Goal: Task Accomplishment & Management: Complete application form

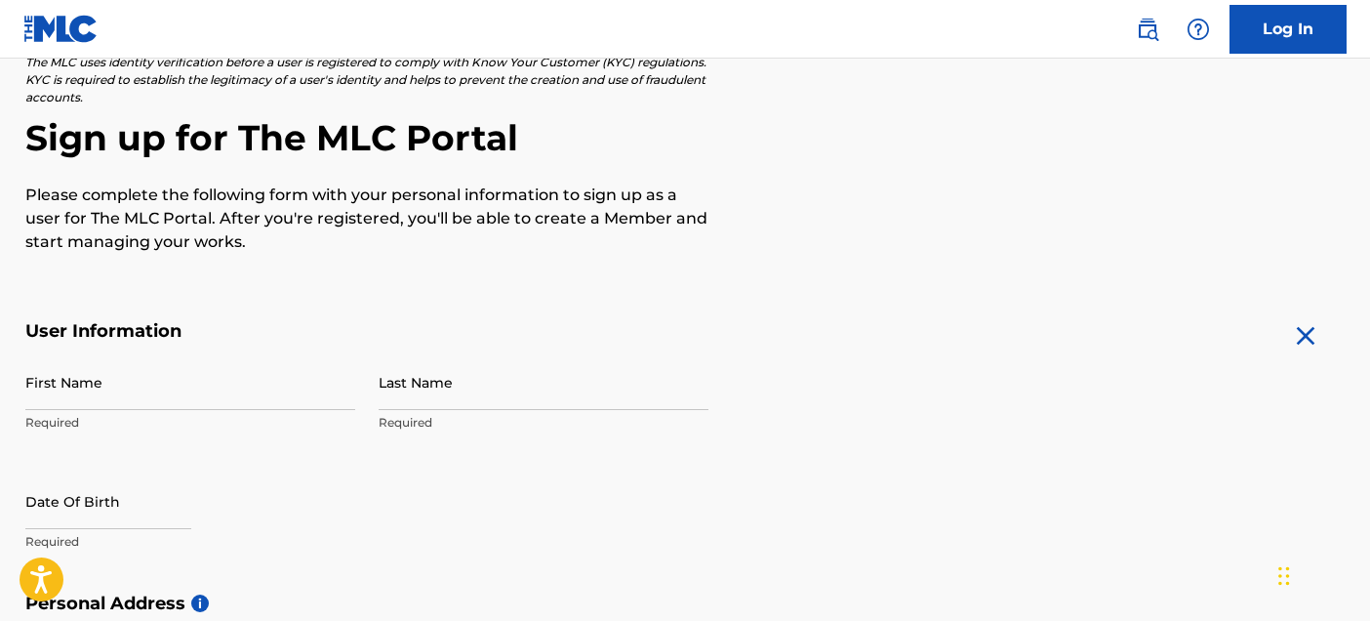
scroll to position [141, 0]
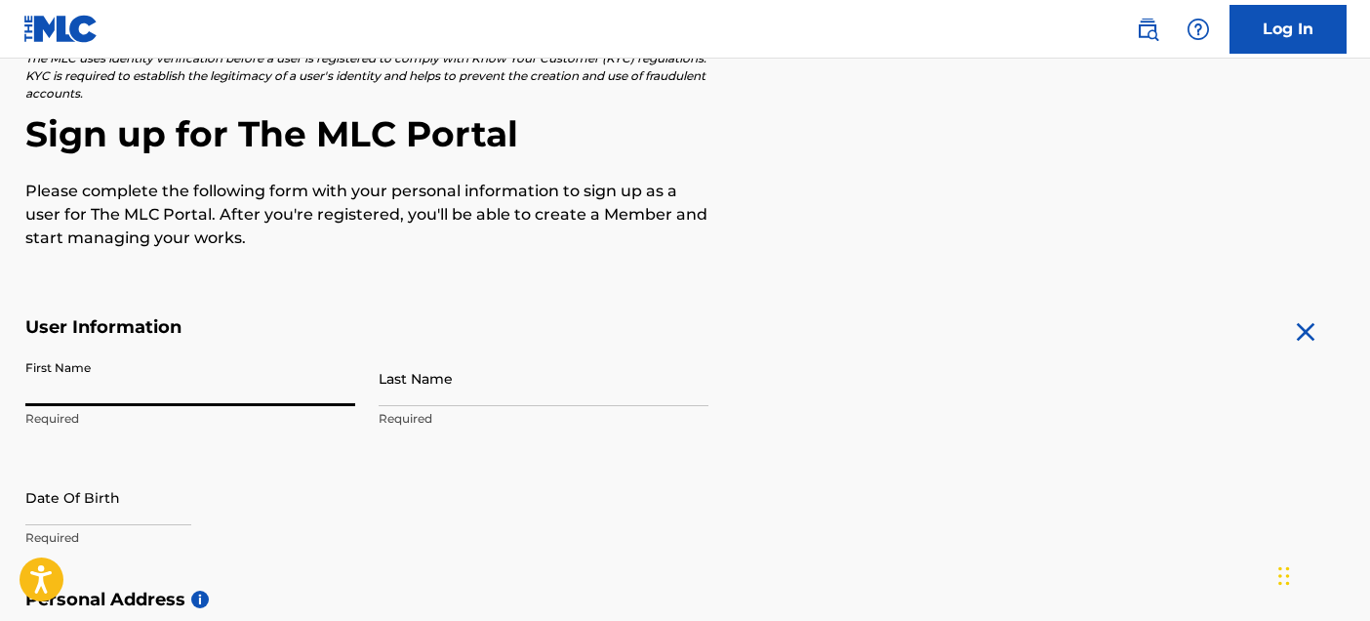
click at [148, 369] on input "First Name" at bounding box center [190, 378] width 330 height 56
type input "Scout"
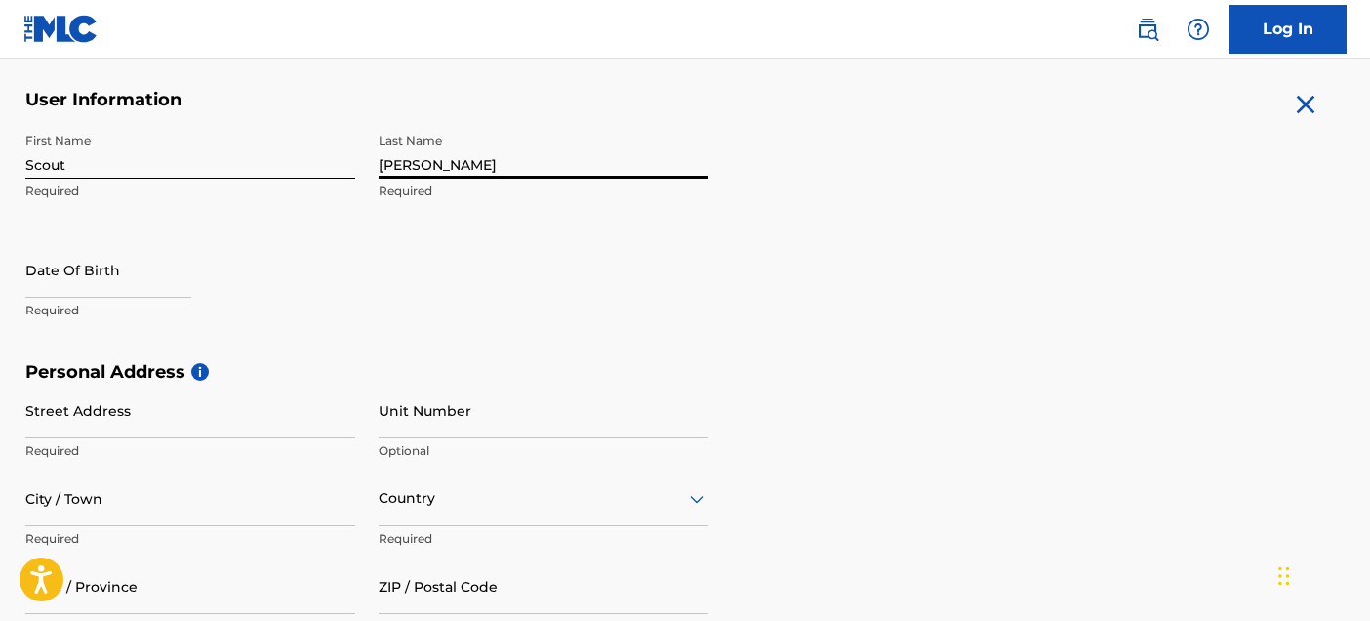
scroll to position [372, 0]
type input "[PERSON_NAME]"
select select "8"
select select "2025"
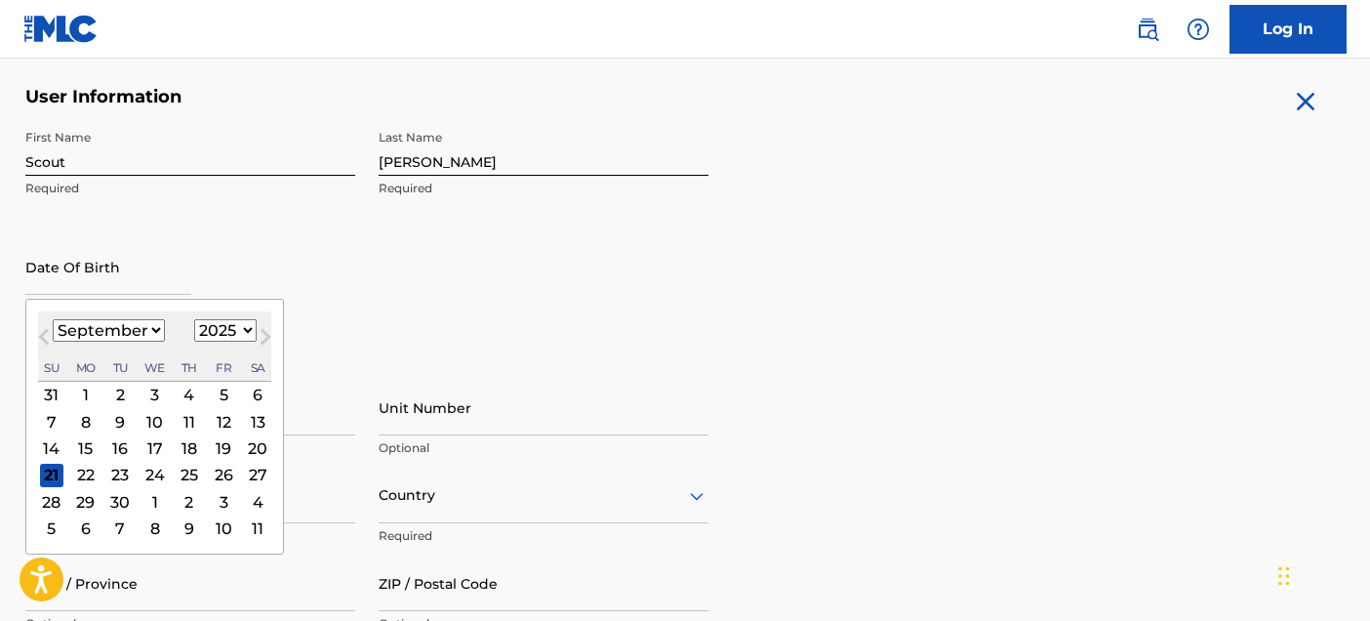
click at [129, 282] on input "text" at bounding box center [108, 267] width 166 height 56
click at [133, 329] on select "January February March April May June July August September October November De…" at bounding box center [109, 330] width 112 height 22
select select "6"
click at [53, 319] on select "January February March April May June July August September October November De…" at bounding box center [109, 330] width 112 height 22
click at [214, 325] on select "1899 1900 1901 1902 1903 1904 1905 1906 1907 1908 1909 1910 1911 1912 1913 1914…" at bounding box center [225, 330] width 62 height 22
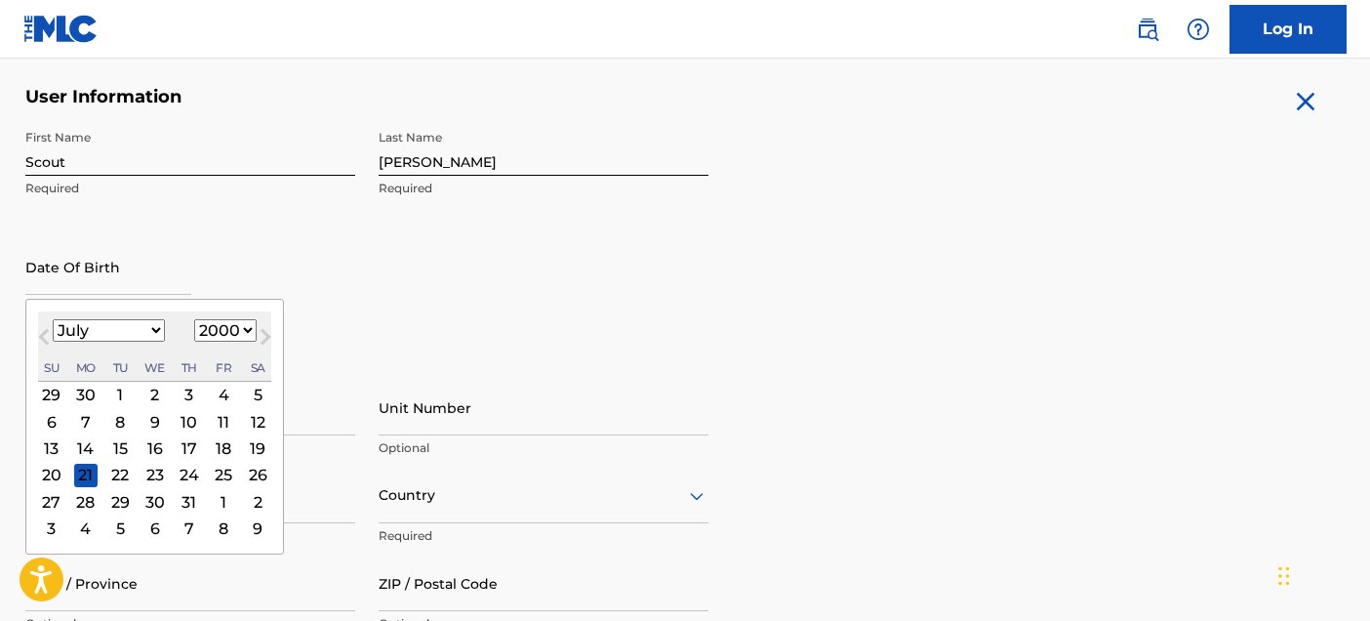
click at [194, 319] on select "1899 1900 1901 1902 1903 1904 1905 1906 1907 1908 1909 1910 1911 1912 1913 1914…" at bounding box center [225, 330] width 62 height 22
click at [229, 327] on select "1899 1900 1901 1902 1903 1904 1905 1906 1907 1908 1909 1910 1911 1912 1913 1914…" at bounding box center [225, 330] width 62 height 22
select select "1999"
click at [194, 319] on select "1899 1900 1901 1902 1903 1904 1905 1906 1907 1908 1909 1910 1911 1912 1913 1914…" at bounding box center [225, 330] width 62 height 22
click at [254, 472] on div "24" at bounding box center [257, 473] width 23 height 23
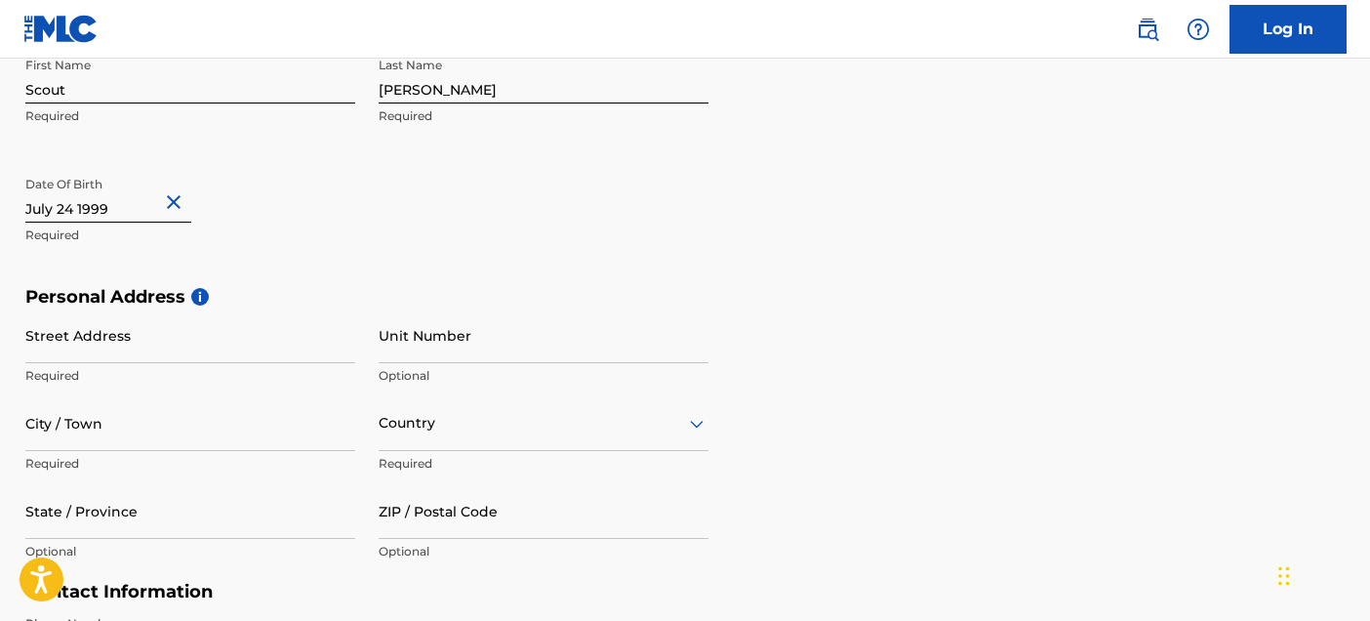
scroll to position [445, 0]
click at [114, 338] on input "Street Address" at bounding box center [190, 334] width 330 height 56
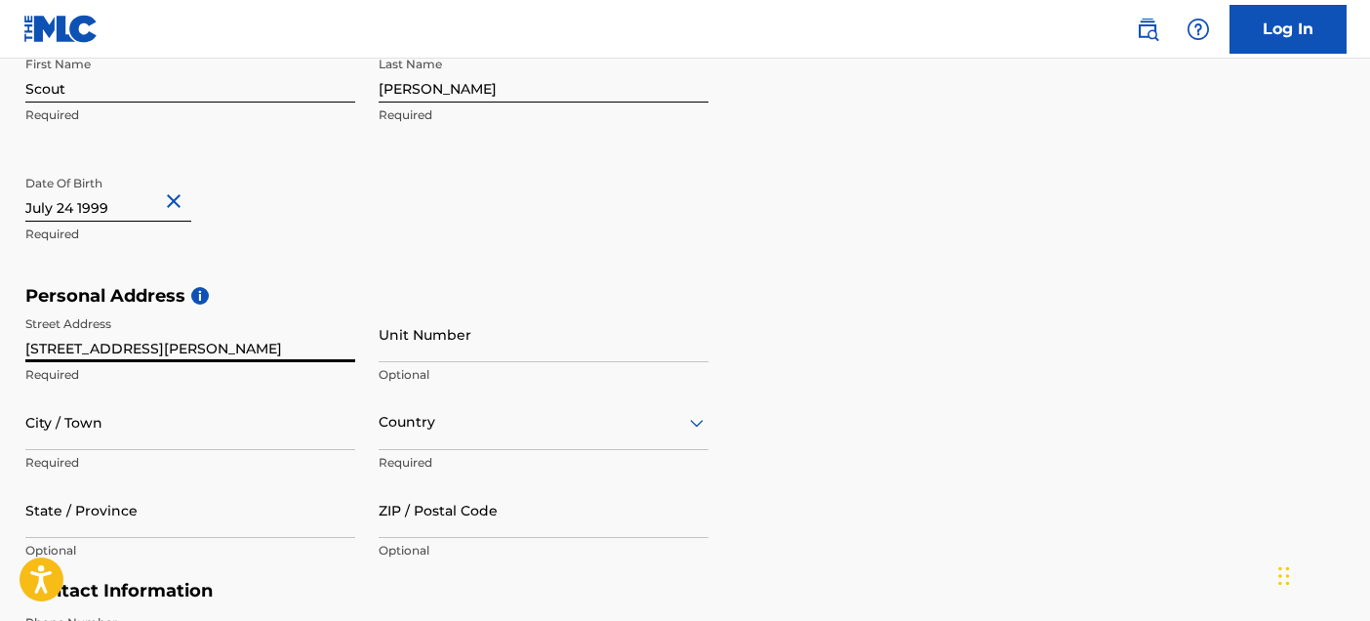
type input "[STREET_ADDRESS][PERSON_NAME]"
click at [310, 433] on input "City / Town" at bounding box center [190, 422] width 330 height 56
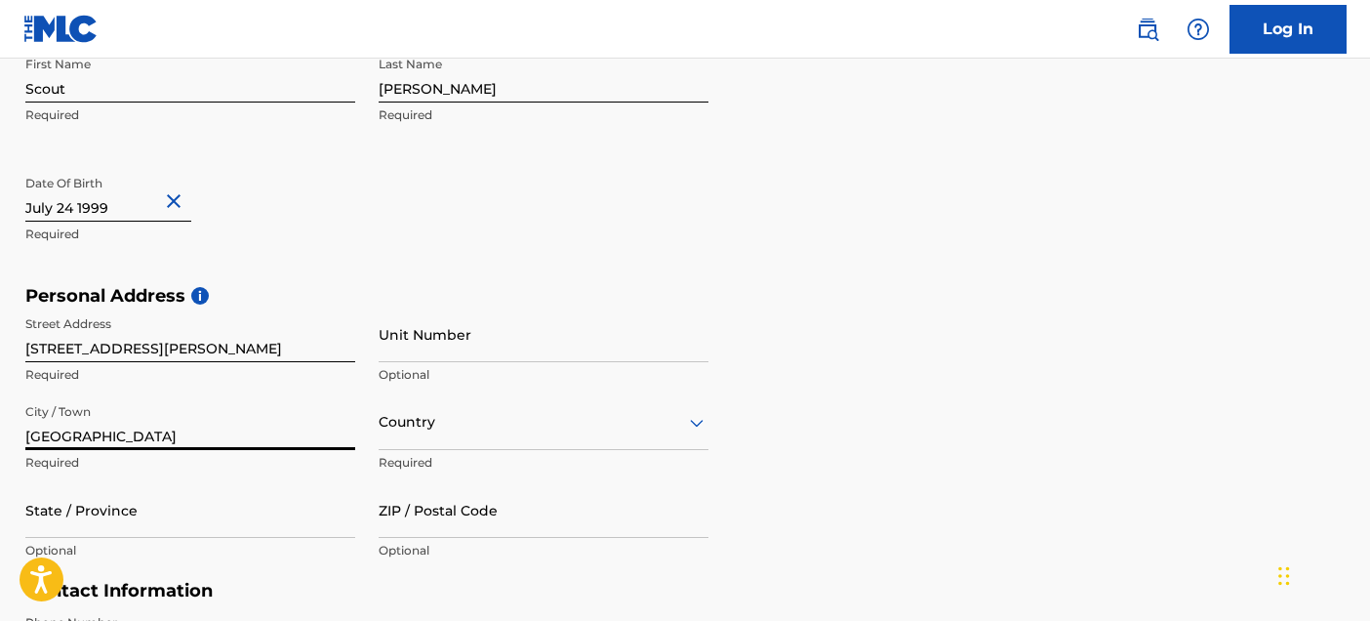
type input "[GEOGRAPHIC_DATA]"
click at [533, 420] on div "Country" at bounding box center [544, 422] width 330 height 56
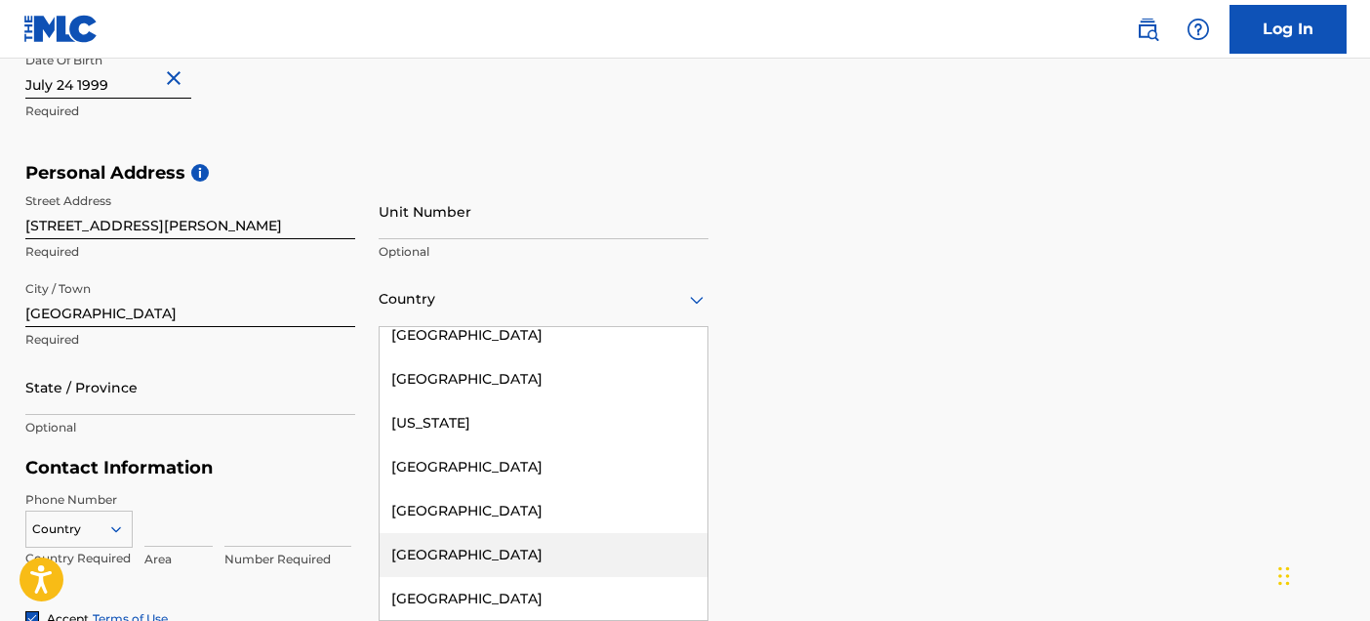
scroll to position [3101, 0]
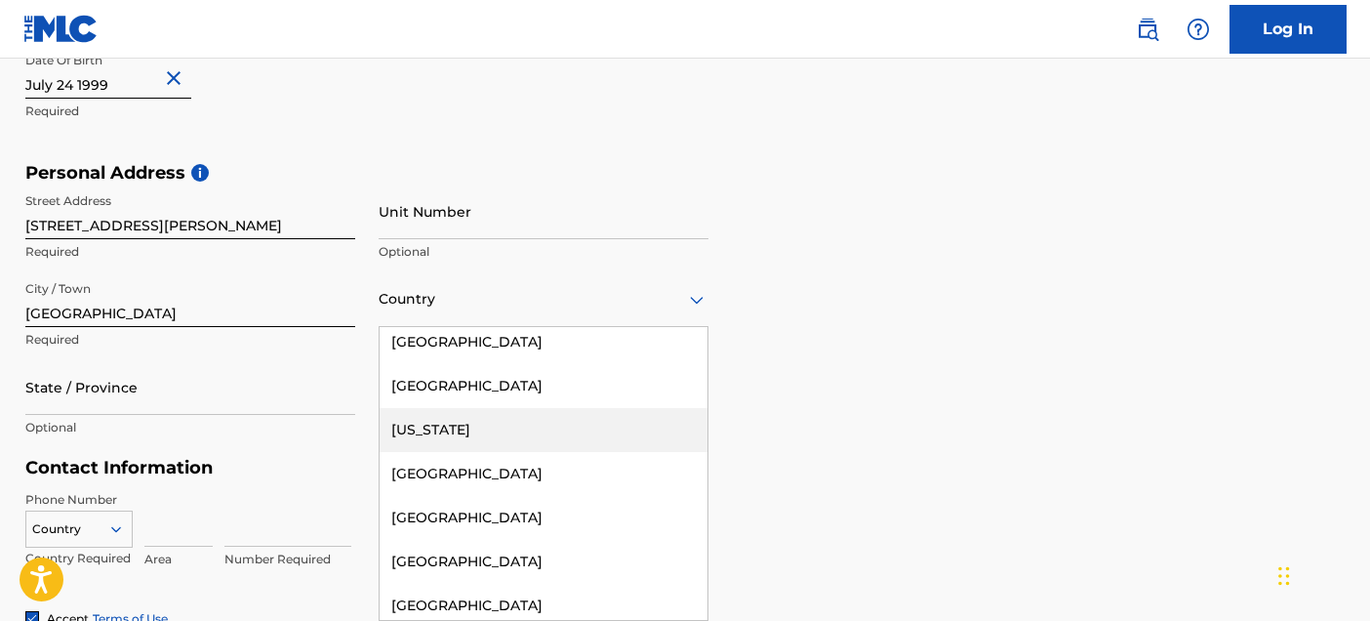
click at [469, 417] on div "[US_STATE]" at bounding box center [544, 430] width 328 height 44
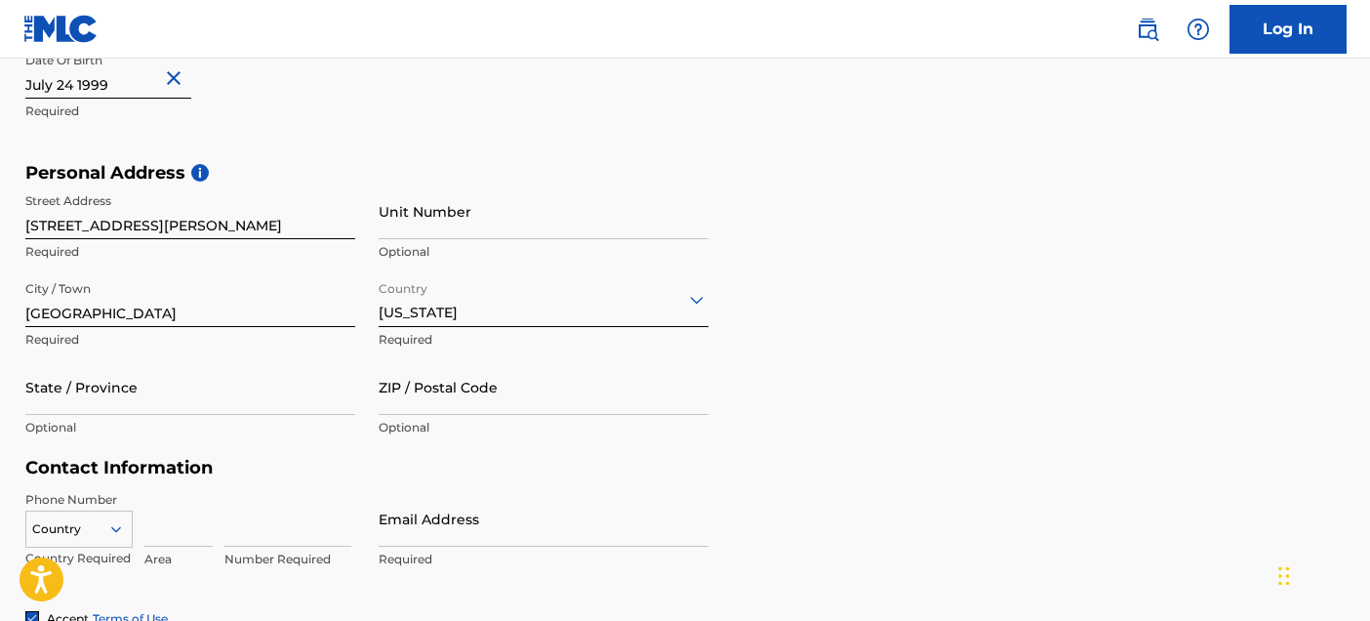
click at [423, 307] on div at bounding box center [544, 299] width 330 height 24
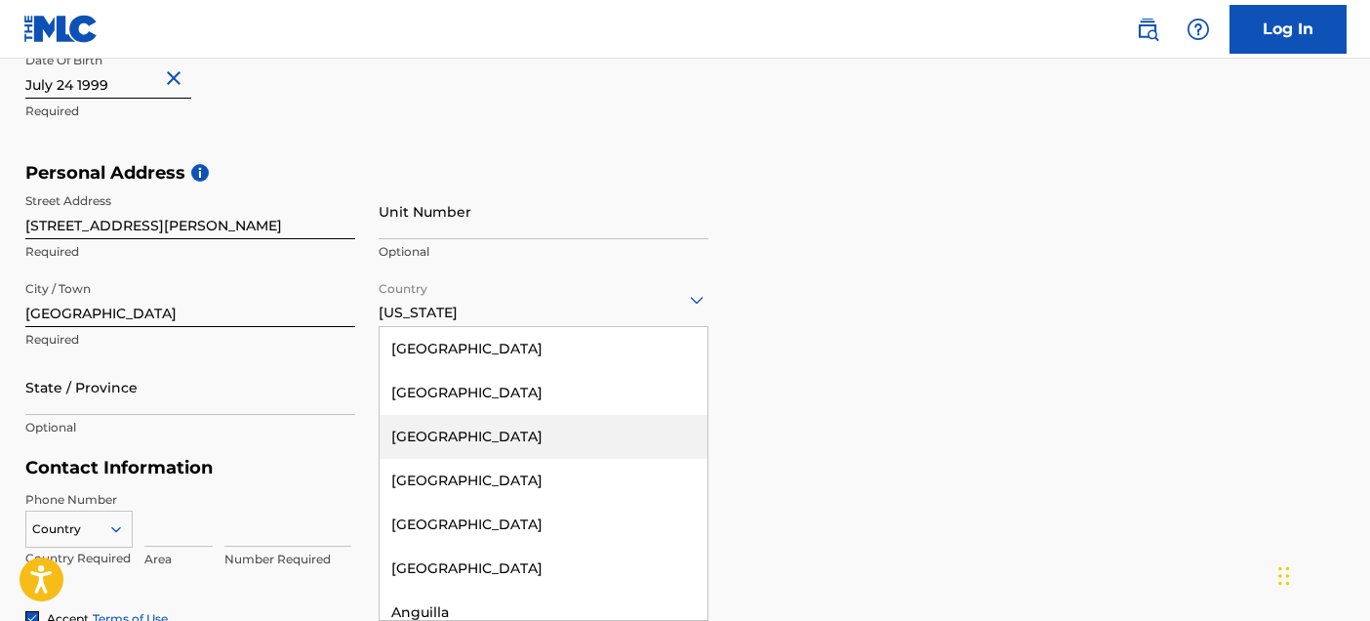
scroll to position [15, 0]
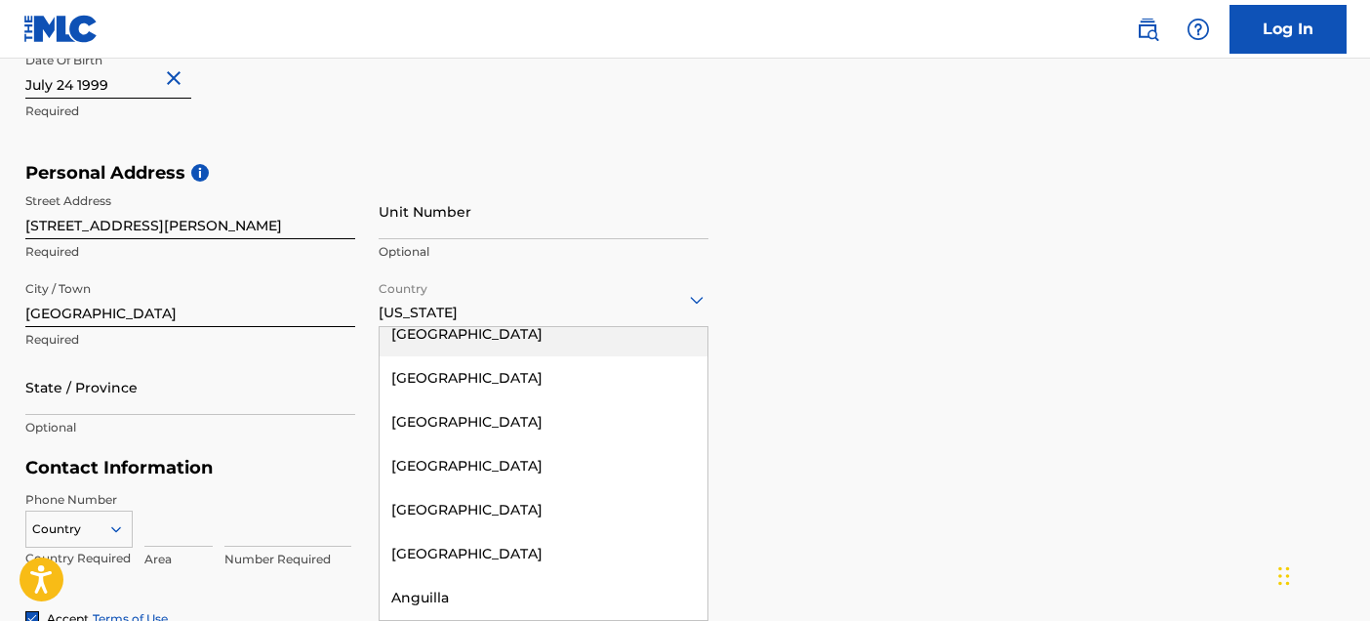
click at [452, 332] on div "[GEOGRAPHIC_DATA]" at bounding box center [544, 334] width 328 height 44
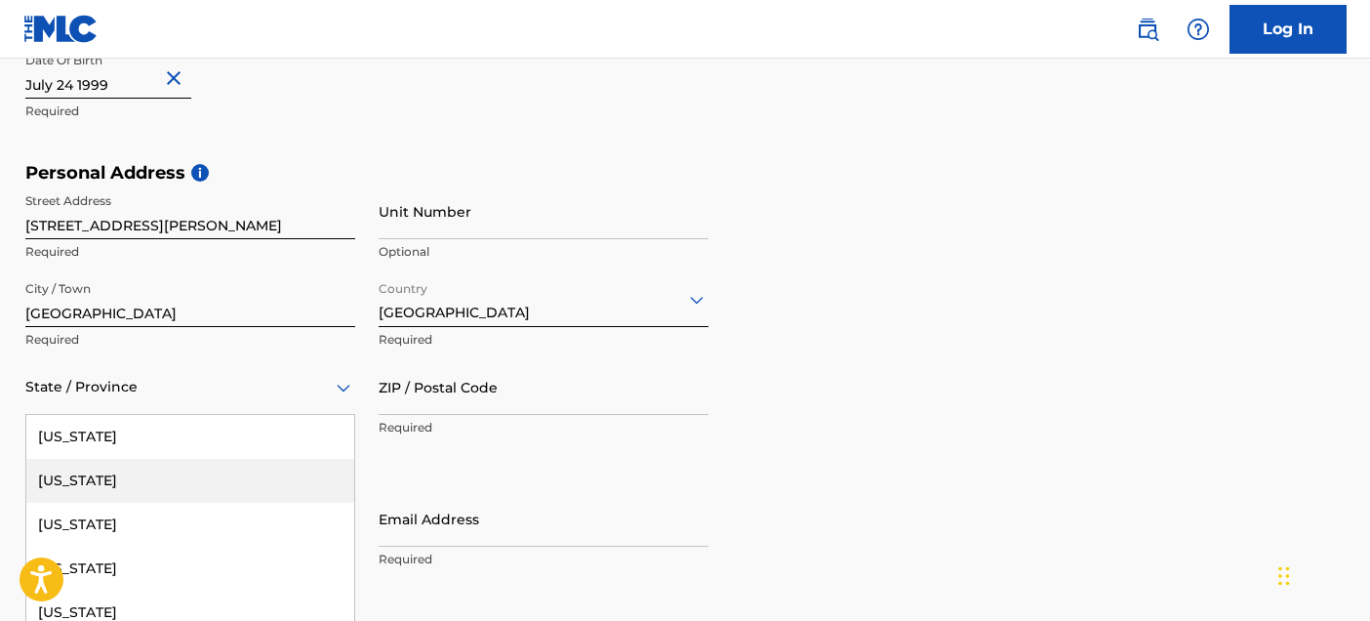
click at [241, 393] on div "Alaska, 2 of 57. 57 results available. Use Up and Down to choose options, press…" at bounding box center [190, 387] width 330 height 56
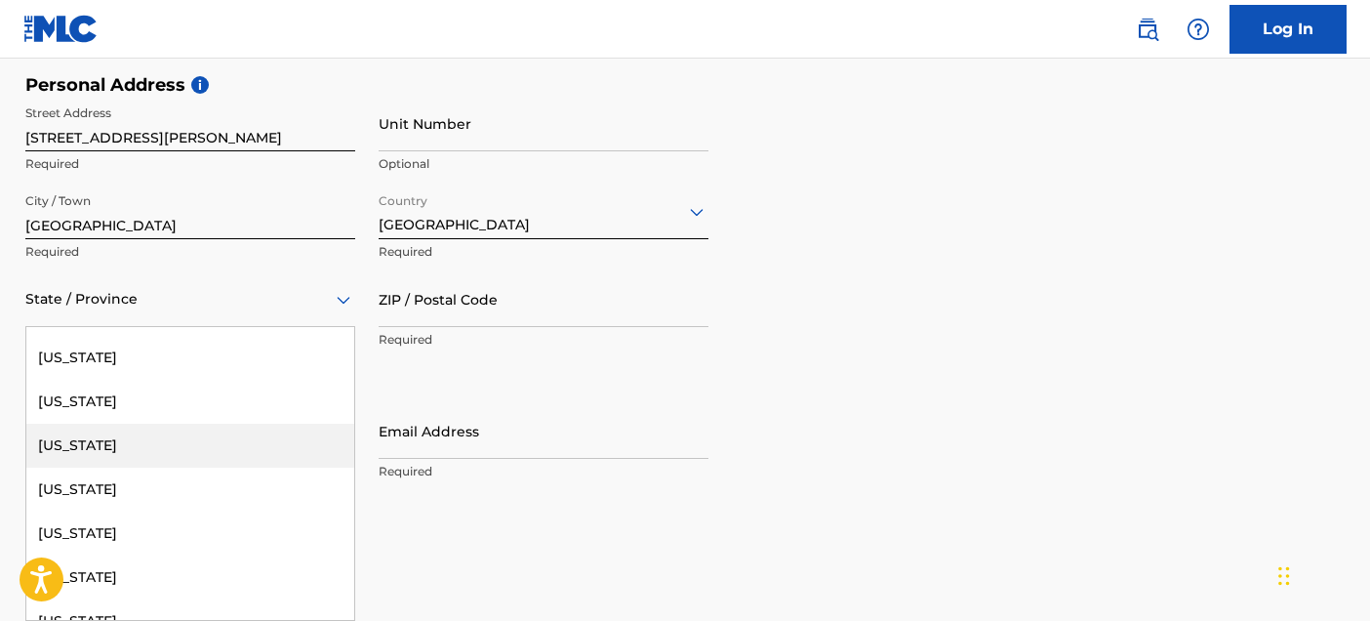
scroll to position [447, 0]
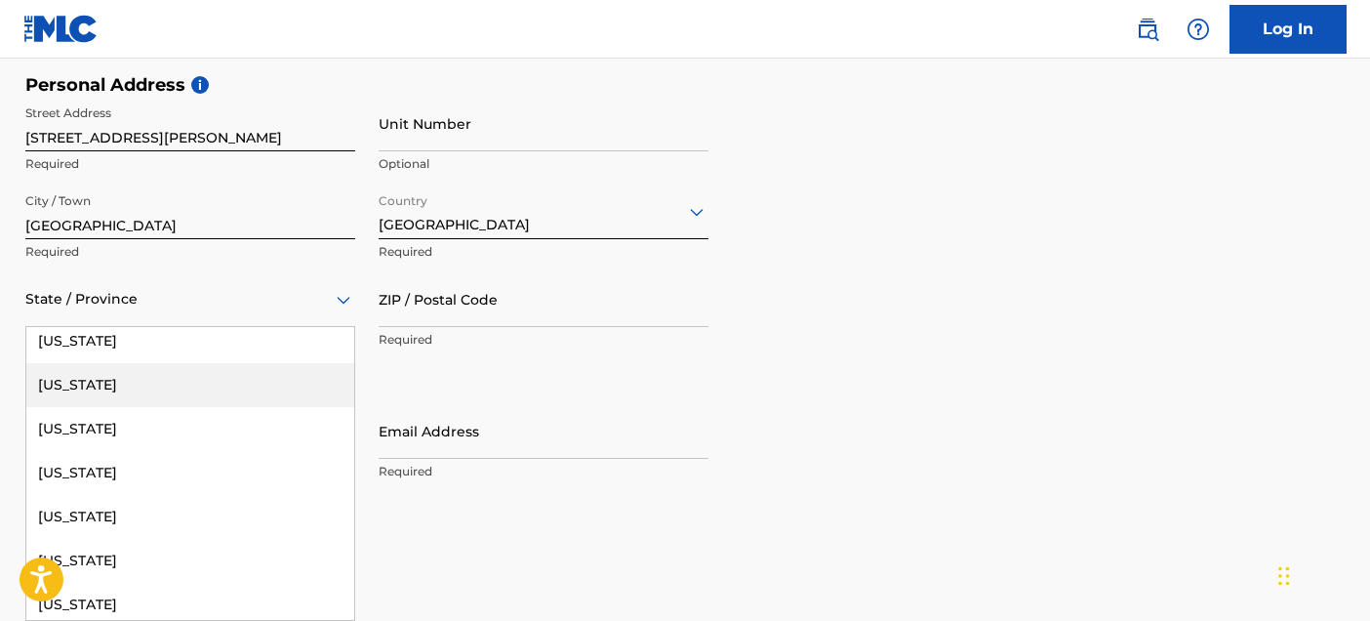
click at [161, 382] on div "[US_STATE]" at bounding box center [190, 385] width 328 height 44
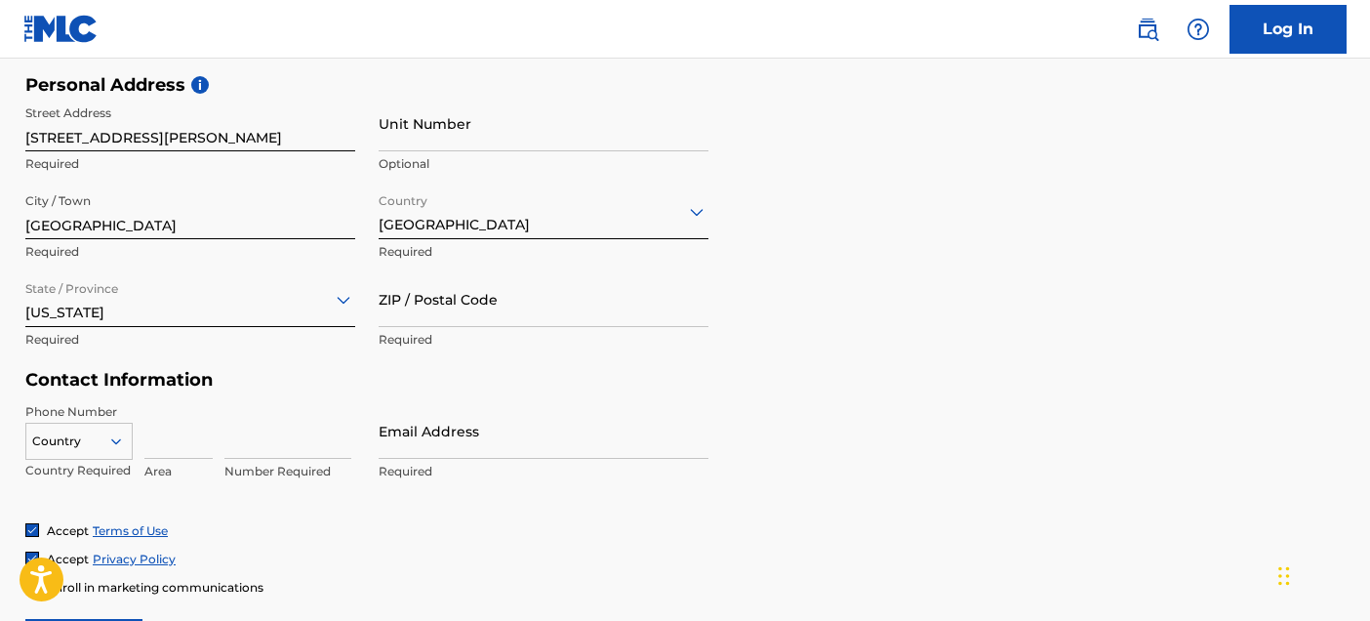
click at [407, 302] on input "ZIP / Postal Code" at bounding box center [544, 299] width 330 height 56
type input "30157"
type input "[GEOGRAPHIC_DATA]"
type input "[US_STATE]"
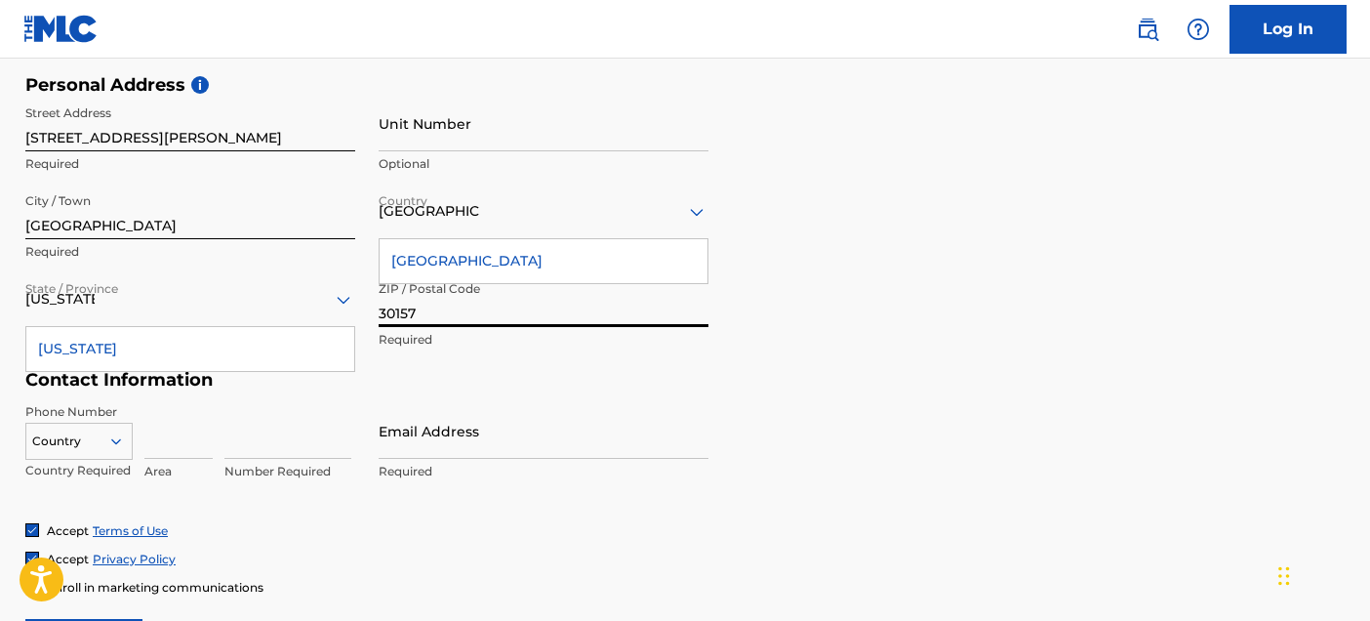
click at [521, 371] on h5 "Contact Information" at bounding box center [366, 380] width 683 height 22
click at [697, 387] on h5 "Contact Information" at bounding box center [366, 380] width 683 height 22
click at [582, 275] on div "[GEOGRAPHIC_DATA]" at bounding box center [544, 261] width 328 height 44
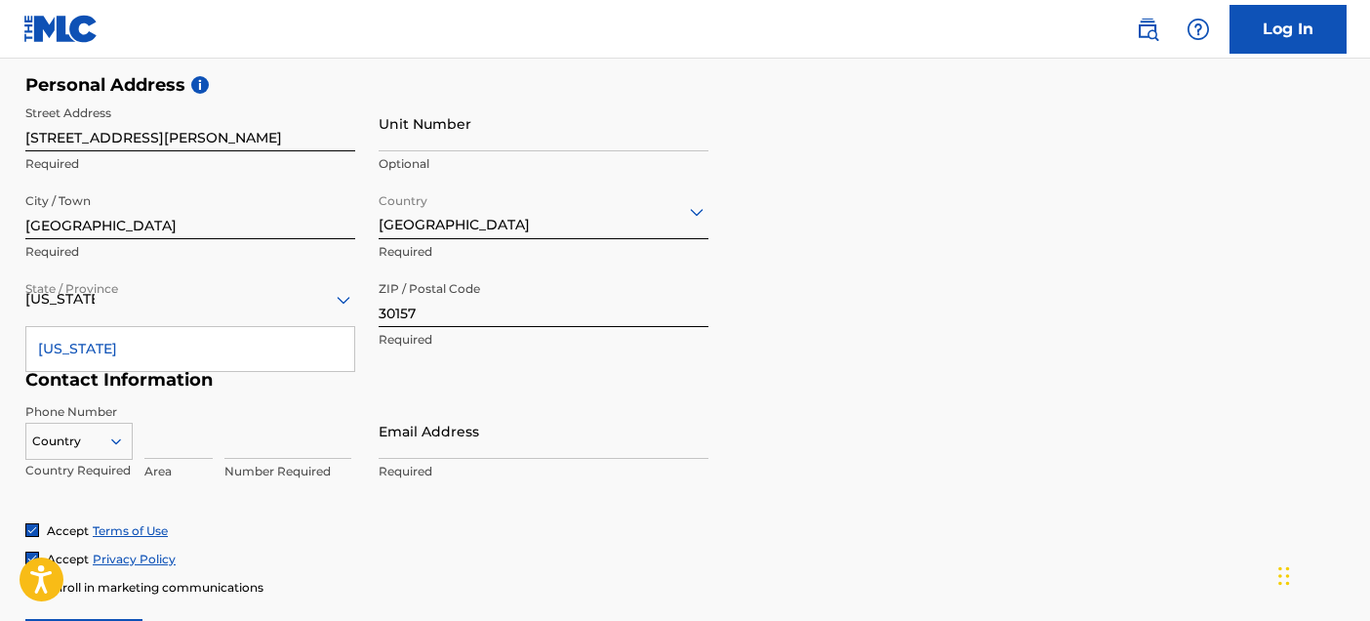
click at [213, 340] on div "[US_STATE]" at bounding box center [190, 349] width 328 height 44
click at [118, 435] on div "Country" at bounding box center [78, 436] width 107 height 29
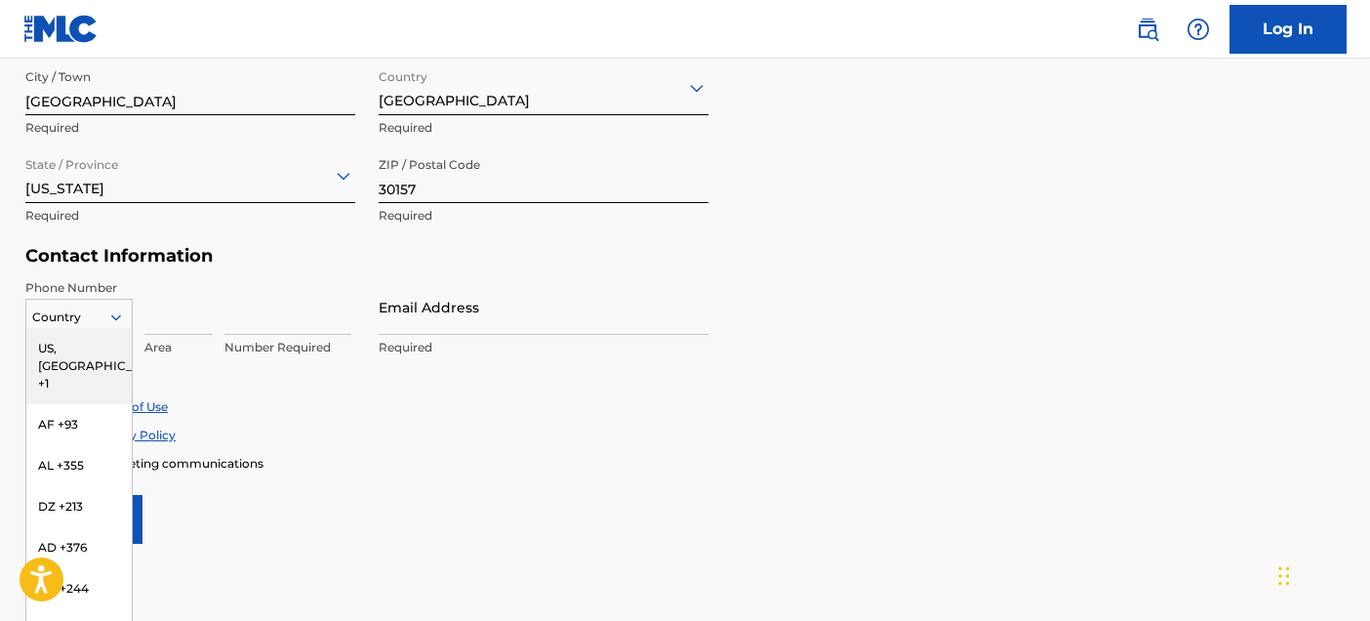
click at [78, 343] on div "US, [GEOGRAPHIC_DATA] +1" at bounding box center [78, 366] width 105 height 76
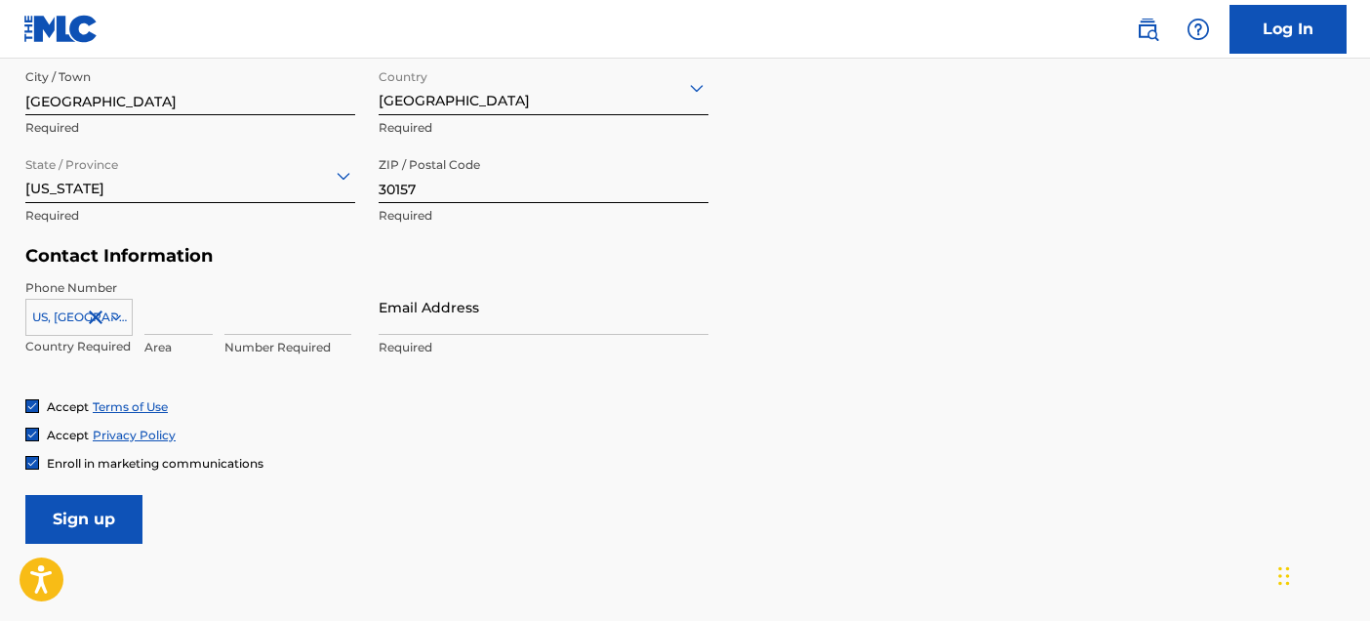
click at [177, 312] on input at bounding box center [178, 307] width 68 height 56
type input "470"
click at [293, 321] on input at bounding box center [287, 307] width 127 height 56
type input "7479409"
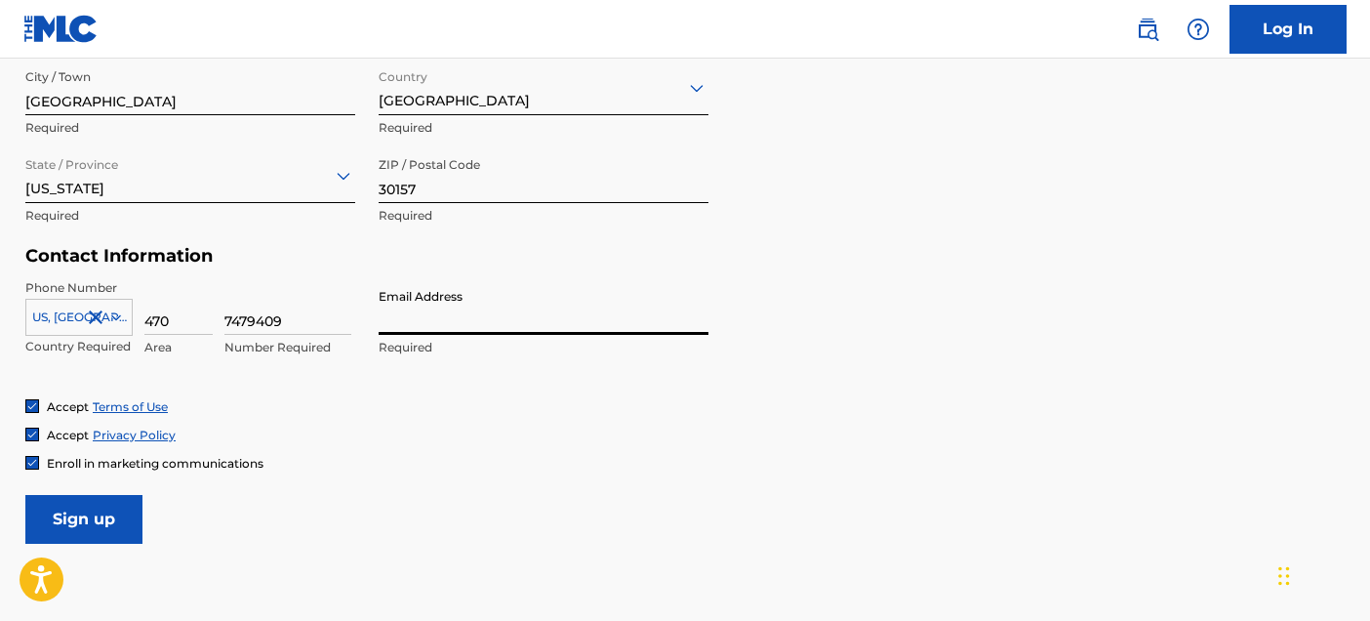
click at [436, 324] on input "Email Address" at bounding box center [544, 307] width 330 height 56
type input "[EMAIL_ADDRESS][DOMAIN_NAME]"
click at [31, 462] on img at bounding box center [32, 463] width 12 height 12
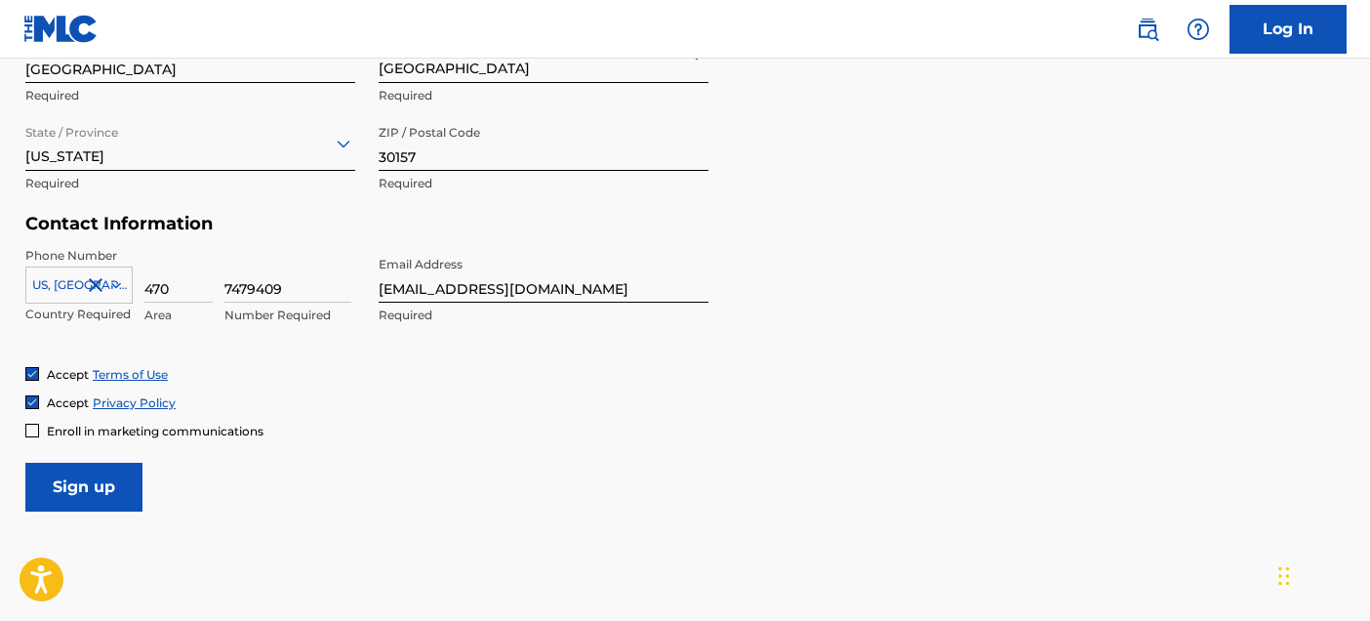
scroll to position [905, 0]
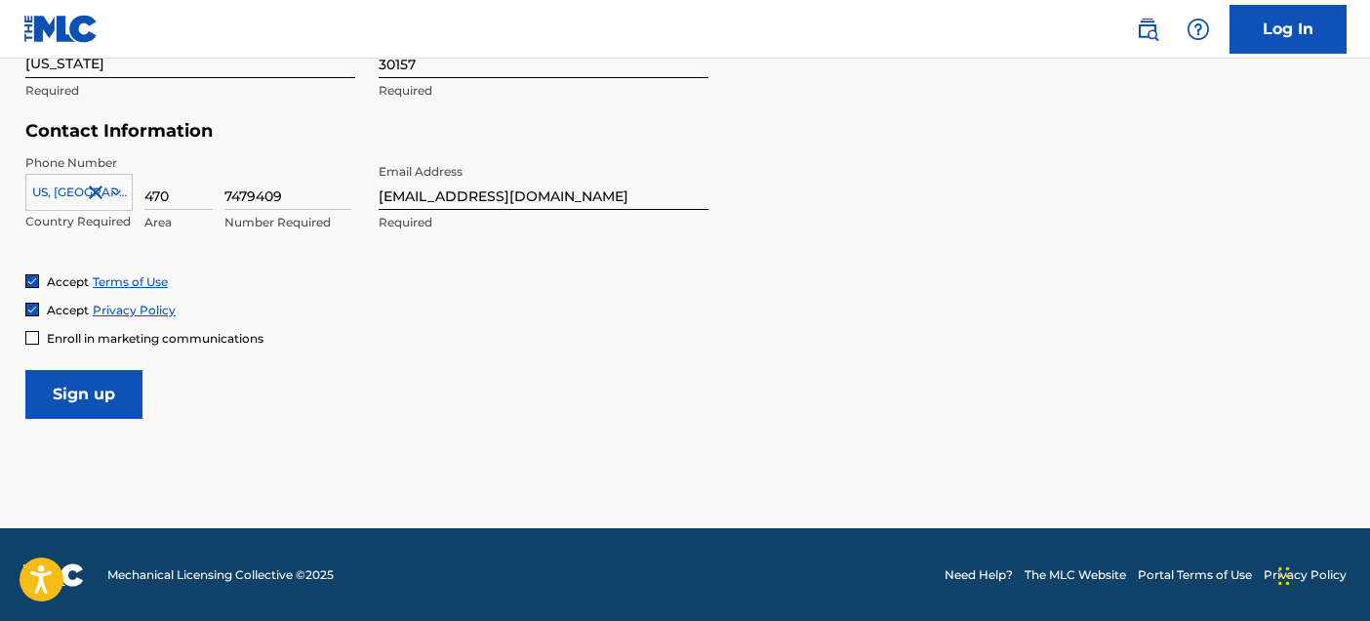
click at [117, 389] on input "Sign up" at bounding box center [83, 394] width 117 height 49
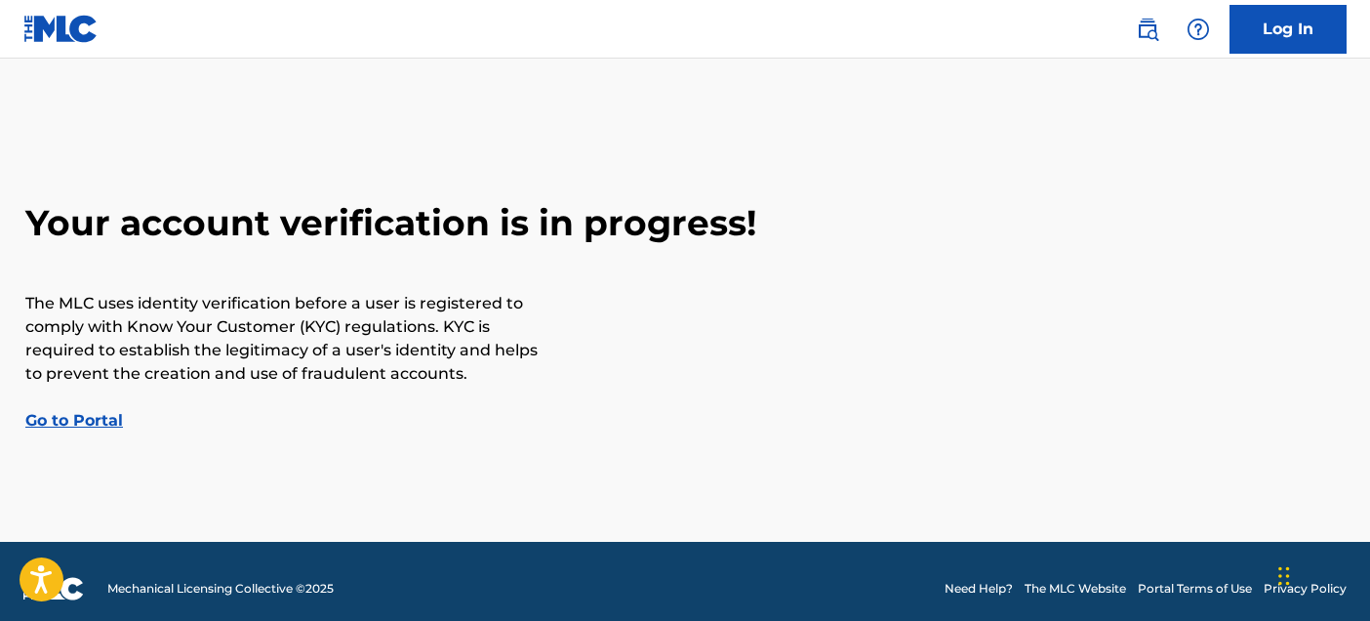
click at [87, 421] on link "Go to Portal" at bounding box center [74, 420] width 98 height 19
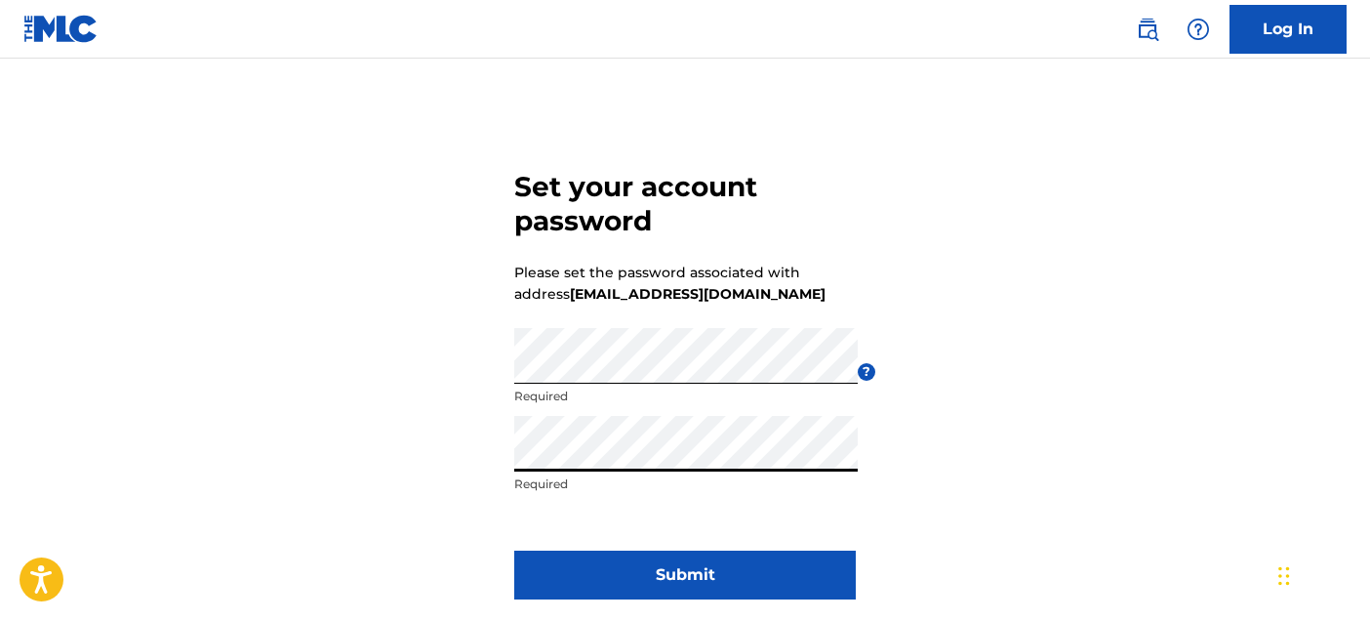
click at [648, 578] on button "Submit" at bounding box center [685, 574] width 342 height 49
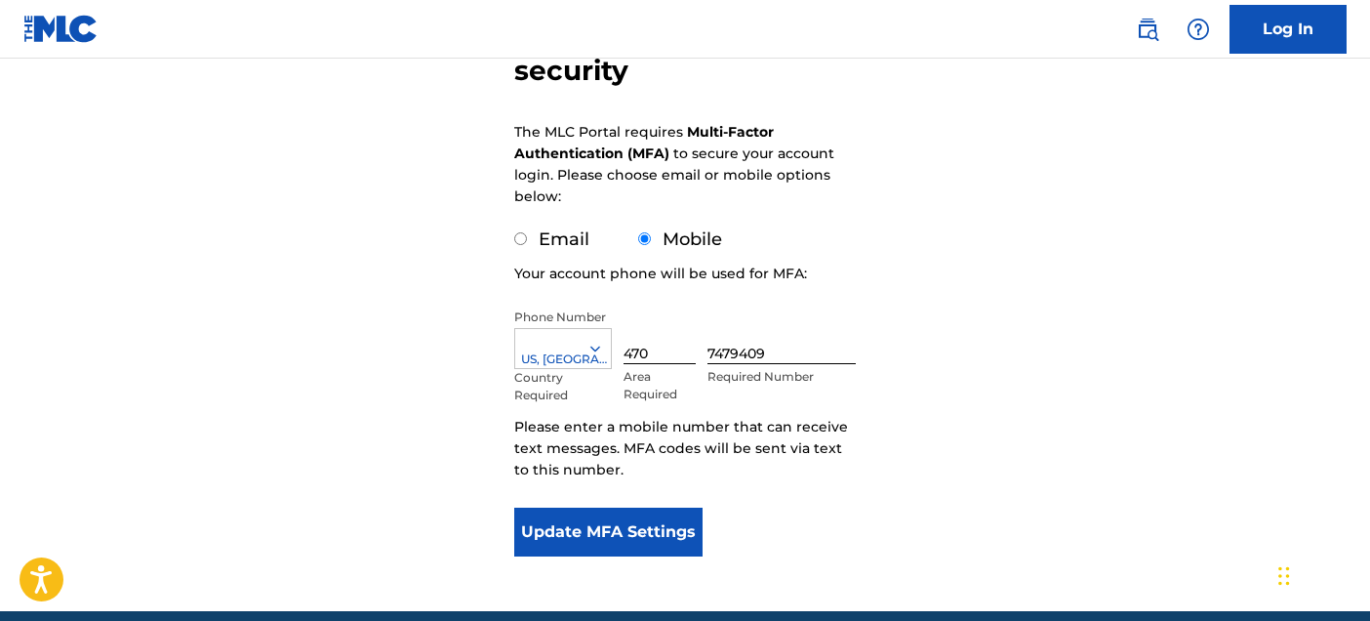
scroll to position [241, 0]
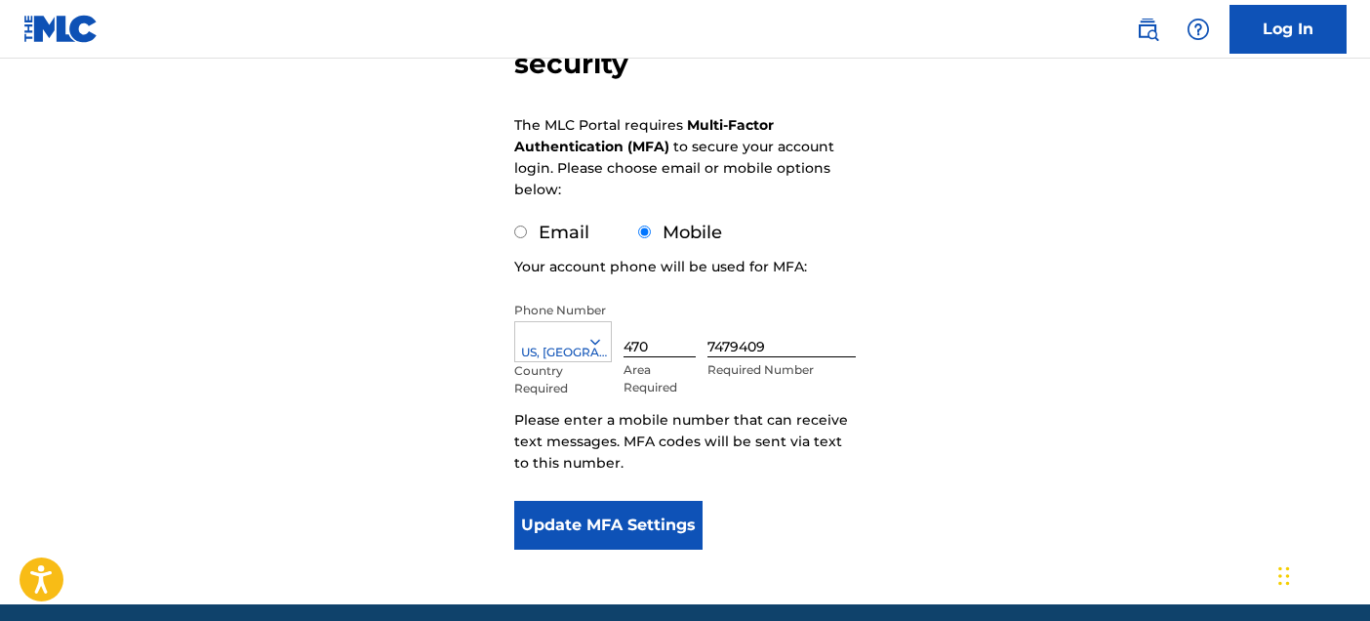
click at [560, 228] on label "Email" at bounding box center [564, 231] width 51 height 21
click at [527, 228] on input "Email" at bounding box center [520, 231] width 13 height 13
radio input "true"
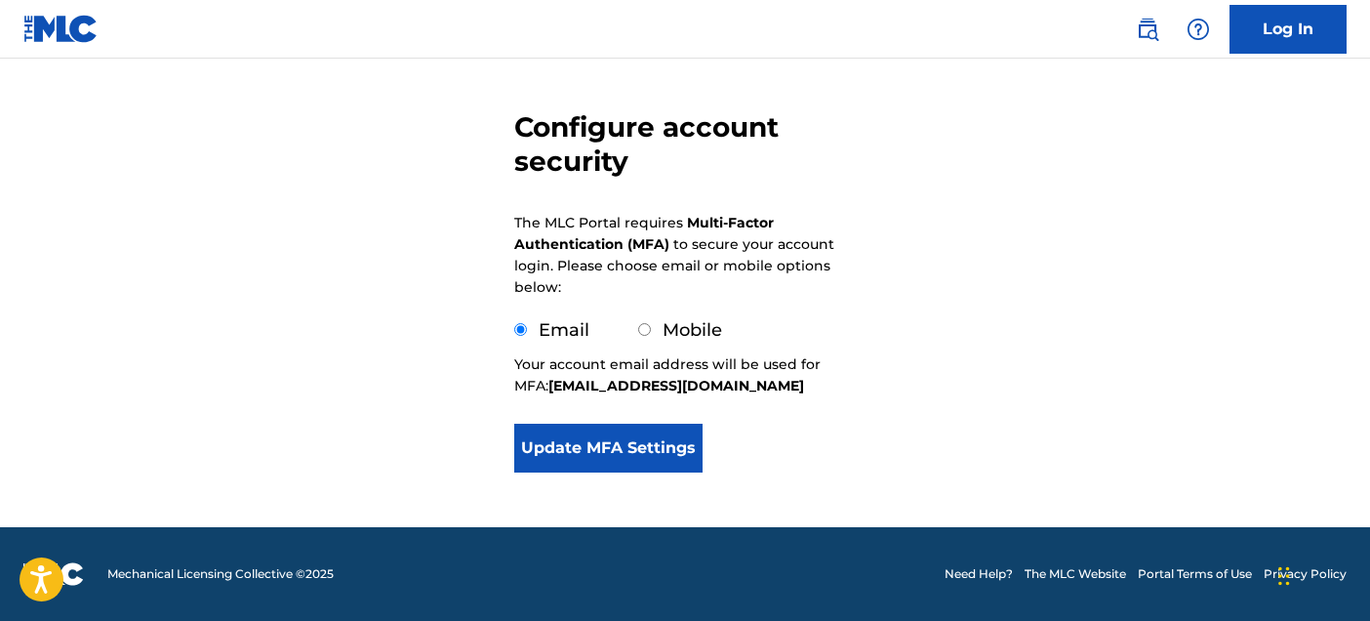
click at [602, 456] on button "Update MFA Settings" at bounding box center [608, 447] width 188 height 49
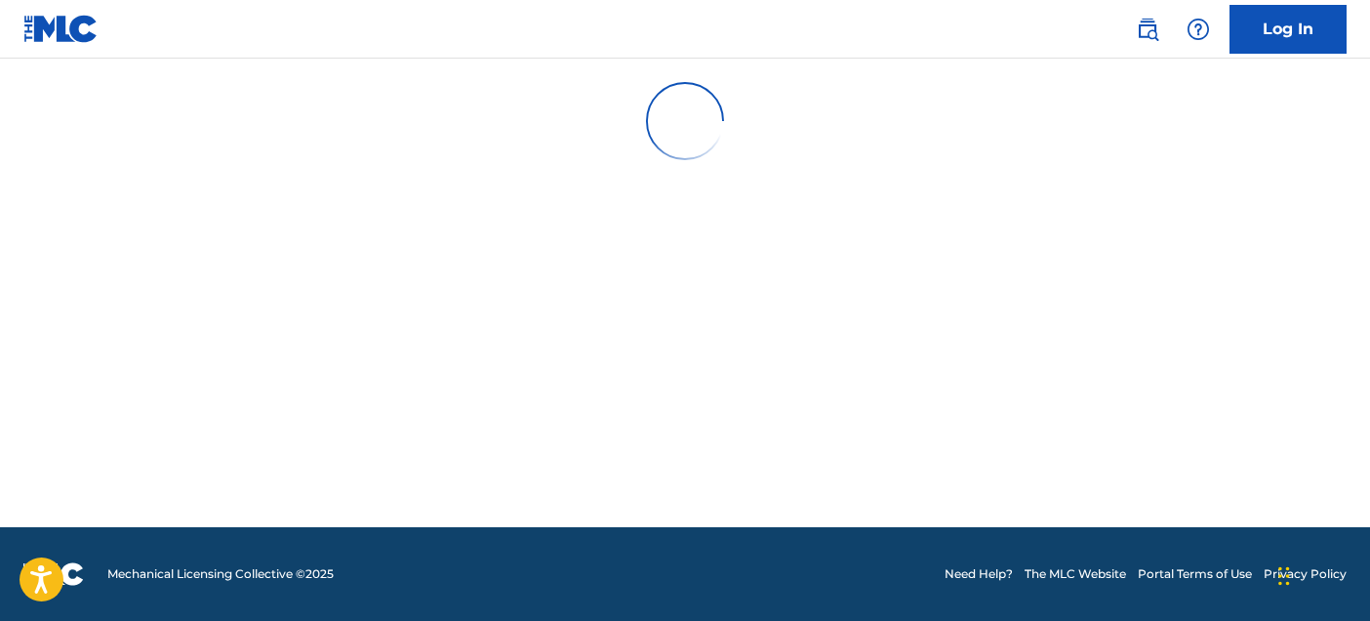
scroll to position [0, 0]
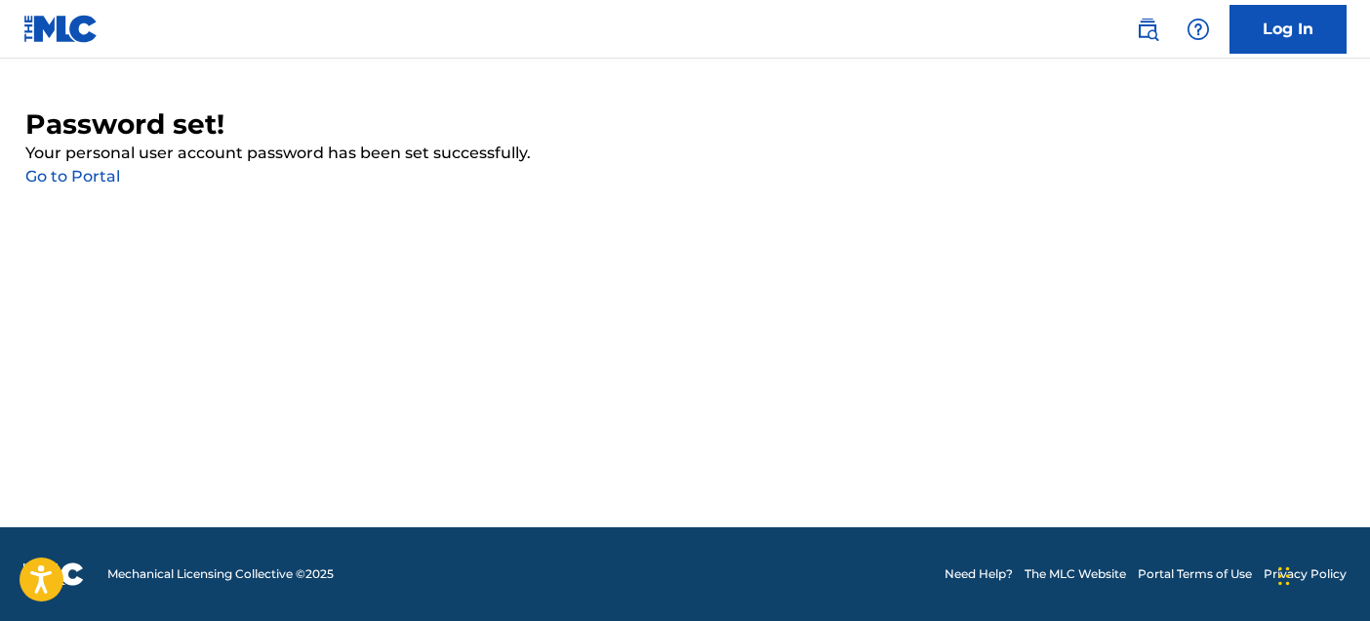
click at [99, 171] on link "Go to Portal" at bounding box center [72, 176] width 95 height 19
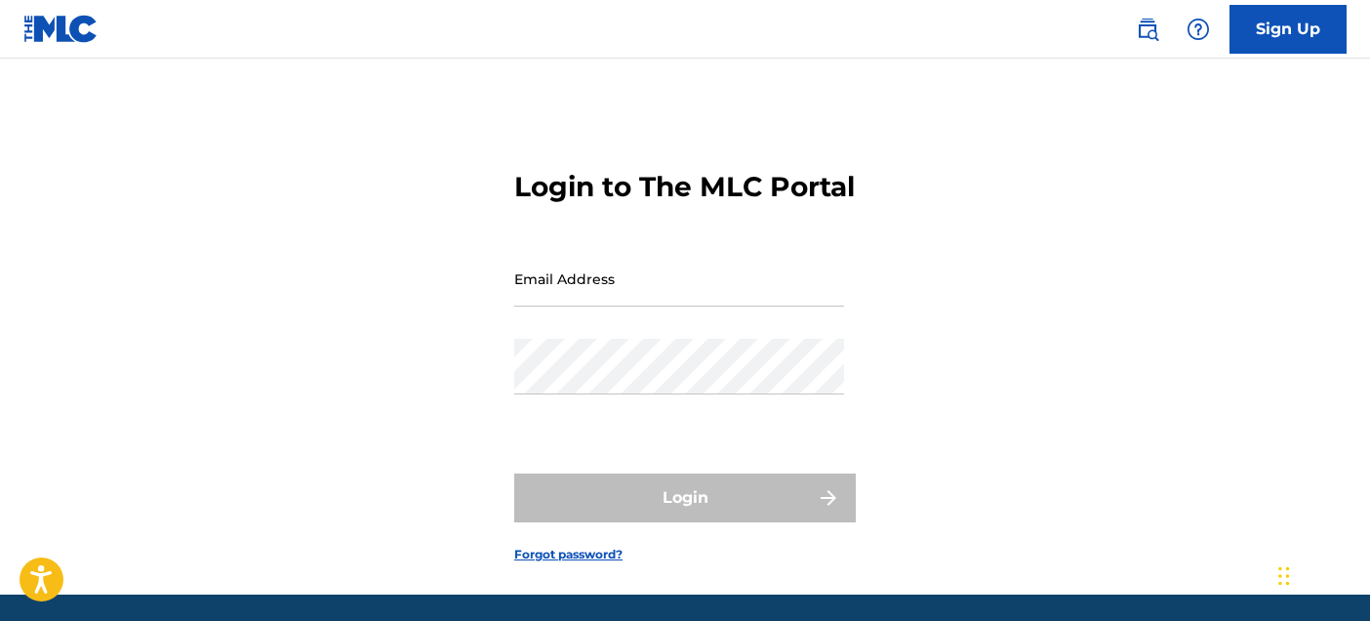
click at [562, 306] on input "Email Address" at bounding box center [679, 279] width 330 height 56
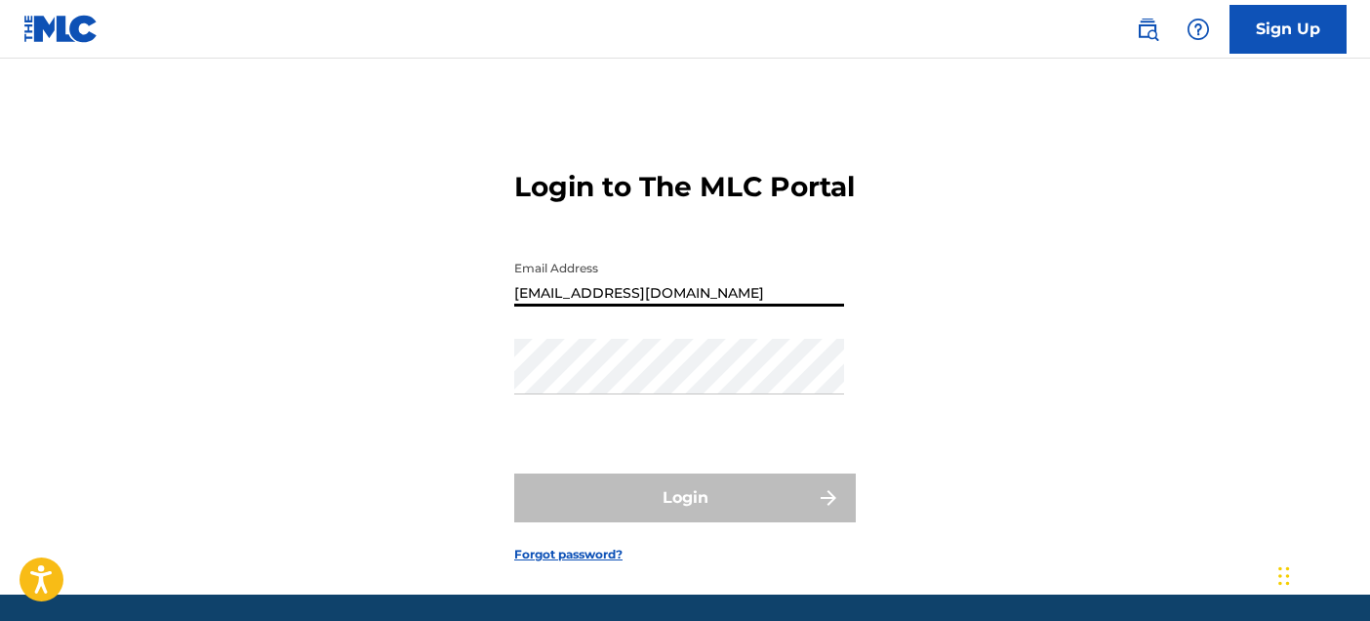
type input "[EMAIL_ADDRESS][DOMAIN_NAME]"
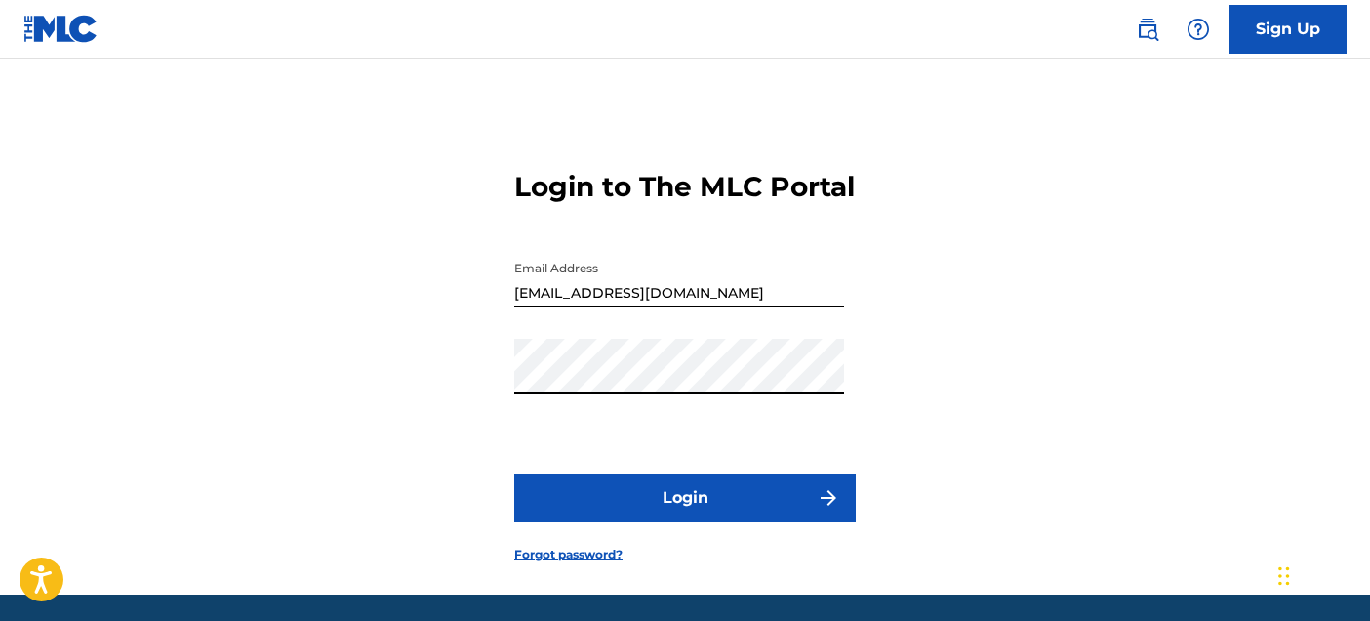
click at [693, 522] on button "Login" at bounding box center [685, 497] width 342 height 49
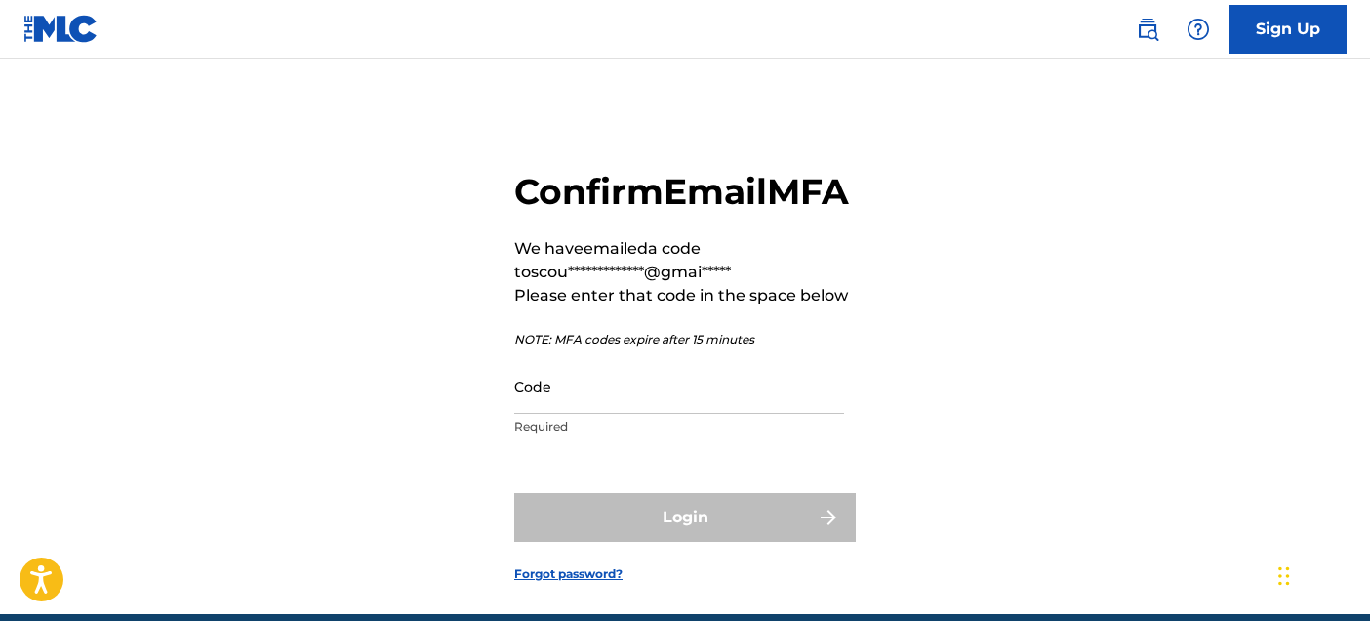
click at [643, 414] on input "Code" at bounding box center [679, 386] width 330 height 56
paste input "274027"
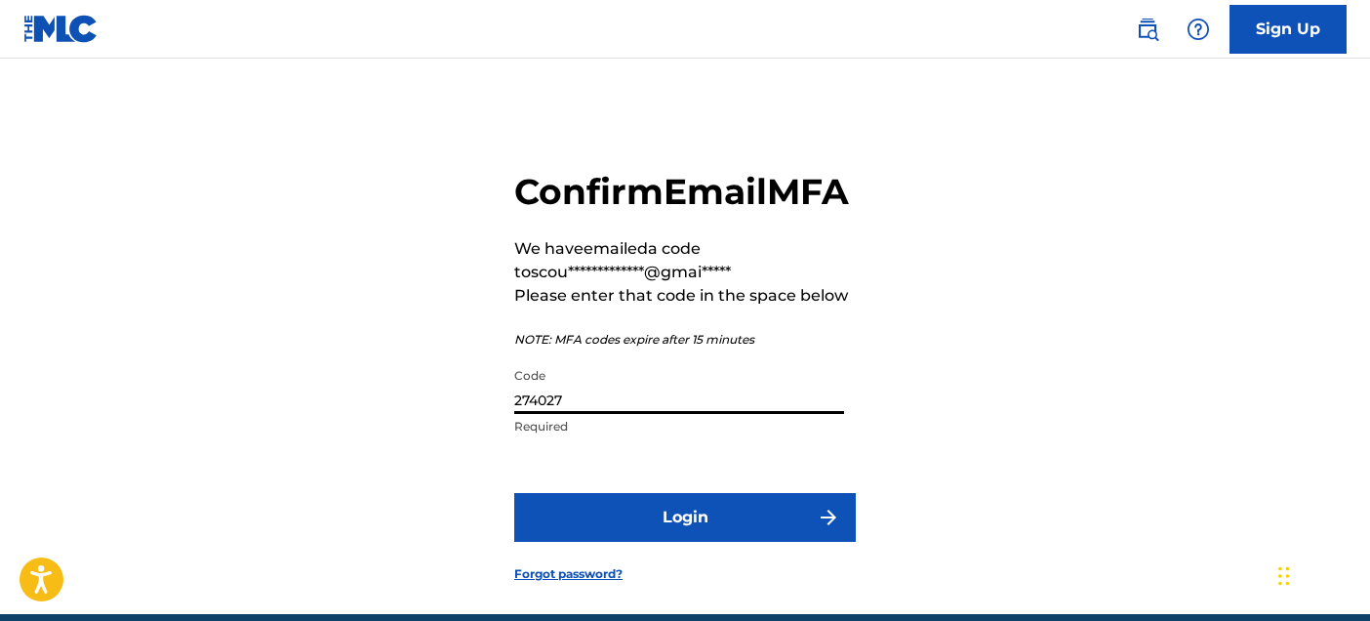
type input "274027"
click at [647, 542] on button "Login" at bounding box center [685, 517] width 342 height 49
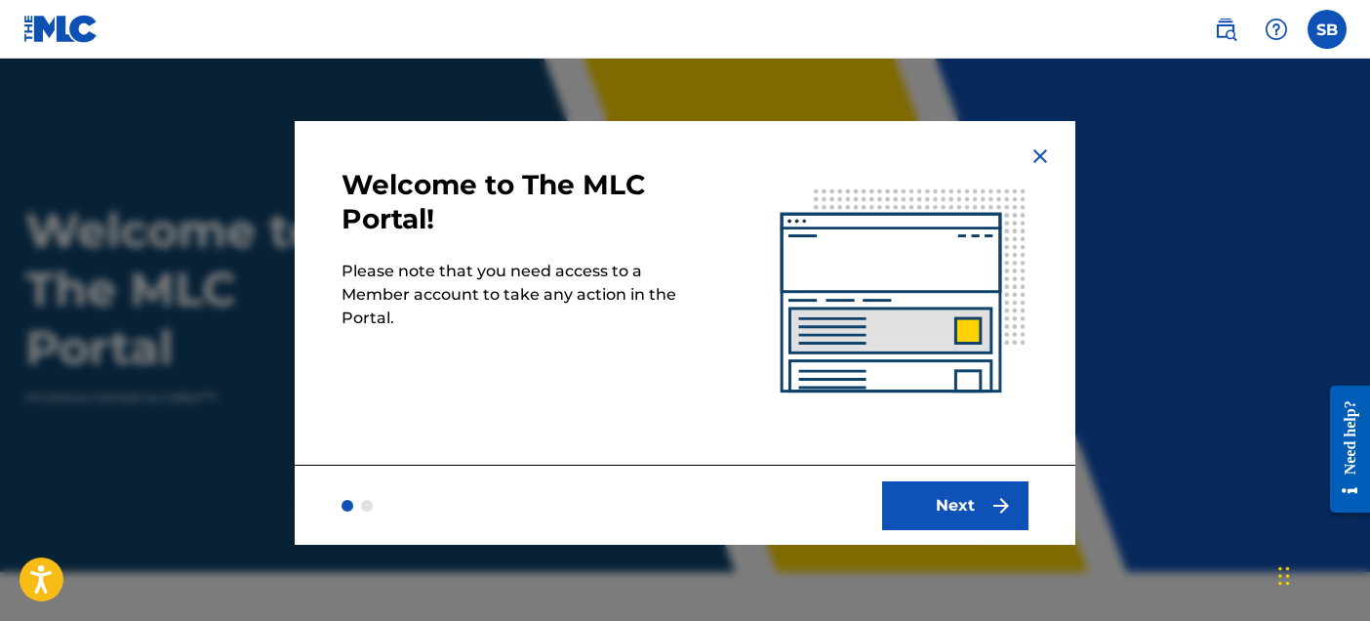
click at [925, 498] on button "Next" at bounding box center [955, 505] width 146 height 49
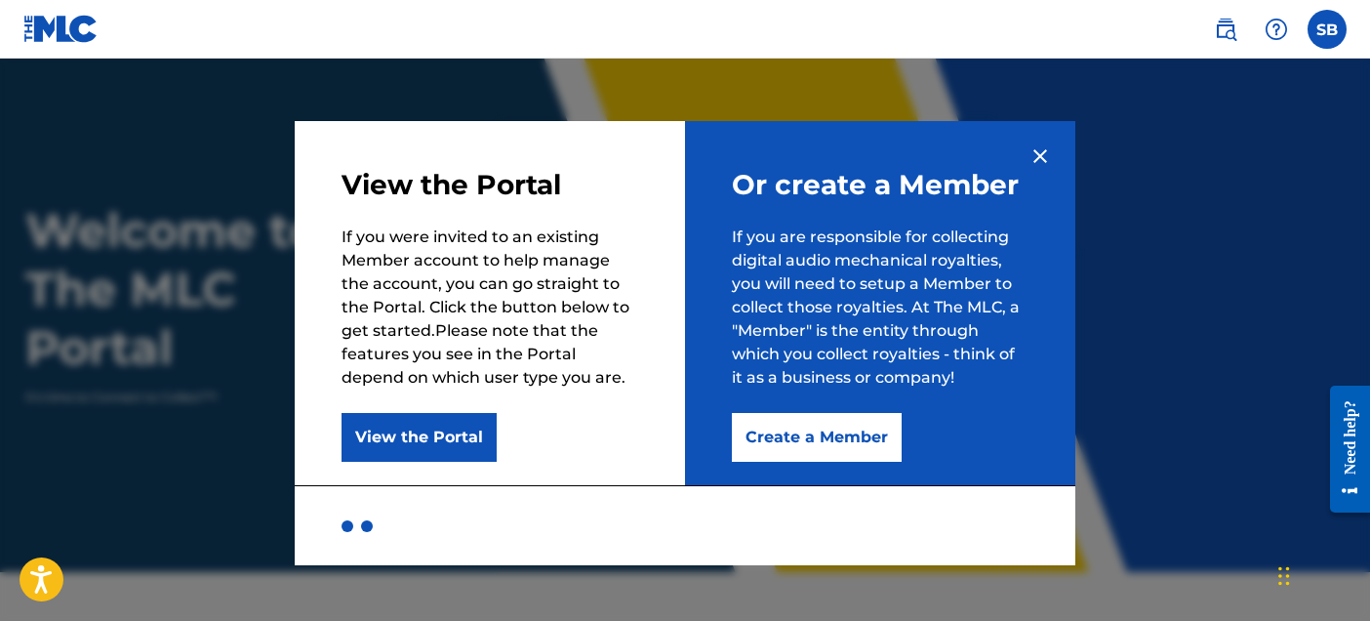
click at [778, 430] on button "Create a Member" at bounding box center [817, 437] width 170 height 49
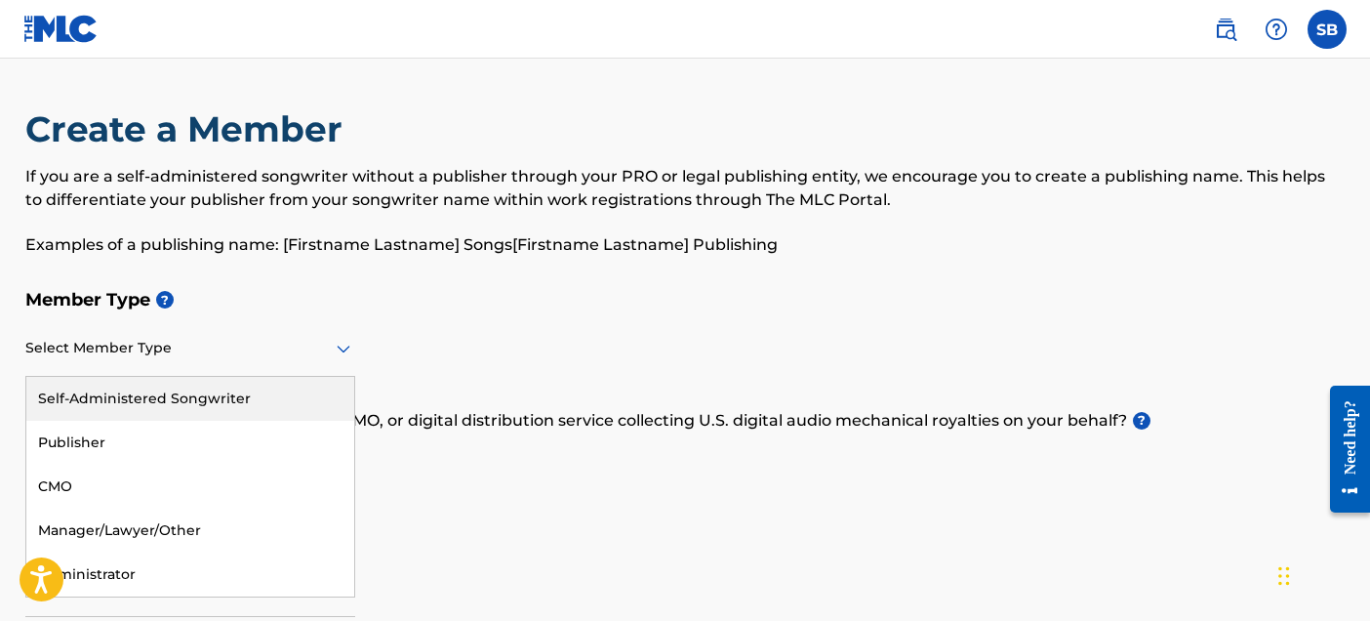
click at [175, 343] on div at bounding box center [190, 348] width 330 height 24
click at [171, 397] on div "Self-Administered Songwriter" at bounding box center [190, 399] width 328 height 44
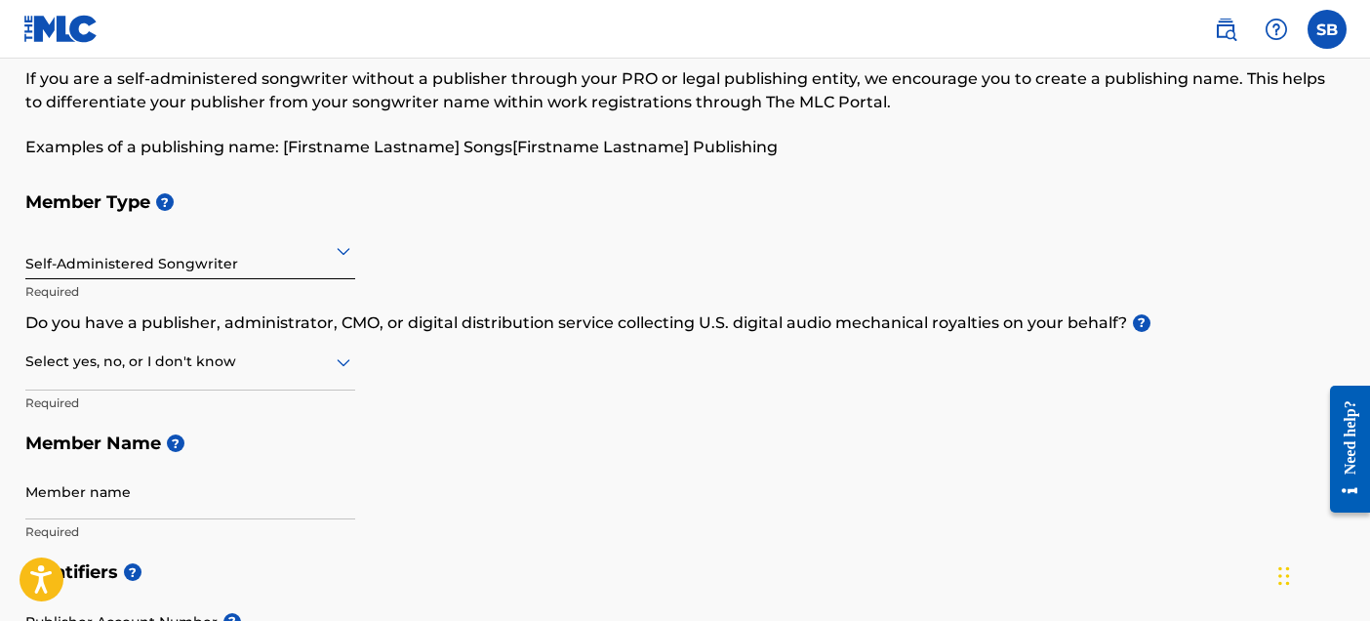
scroll to position [101, 0]
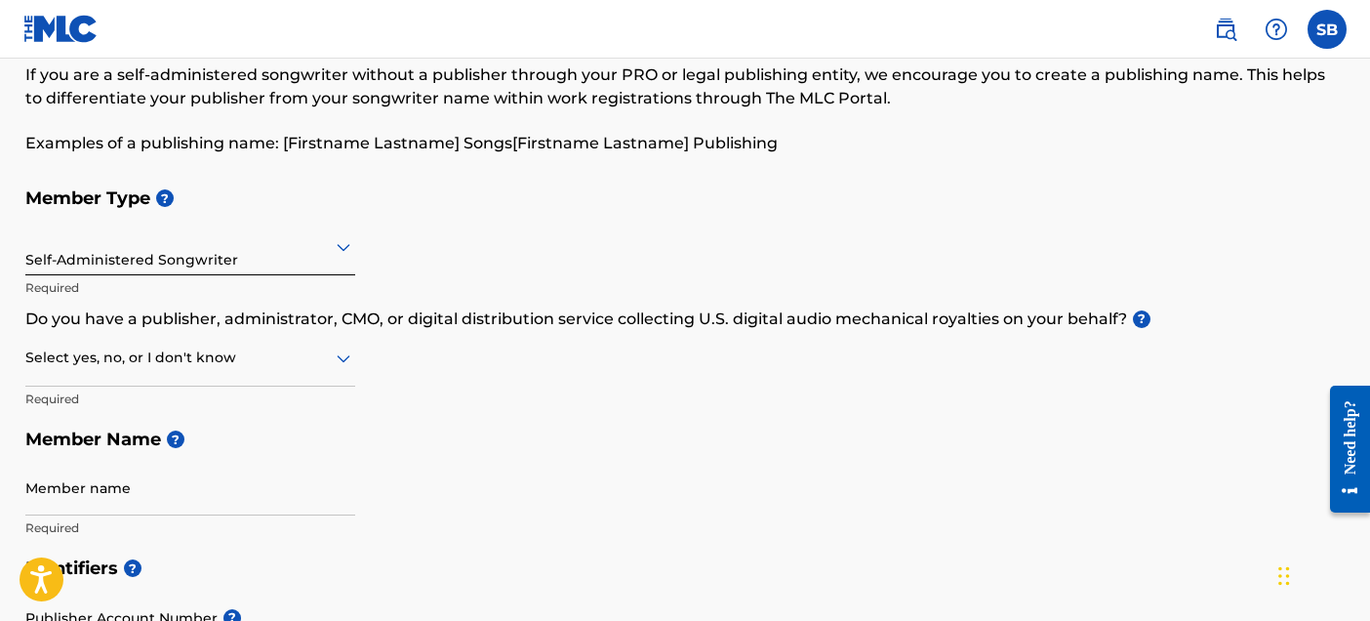
click at [153, 363] on div at bounding box center [190, 357] width 330 height 24
click at [121, 447] on div "No" at bounding box center [190, 452] width 328 height 44
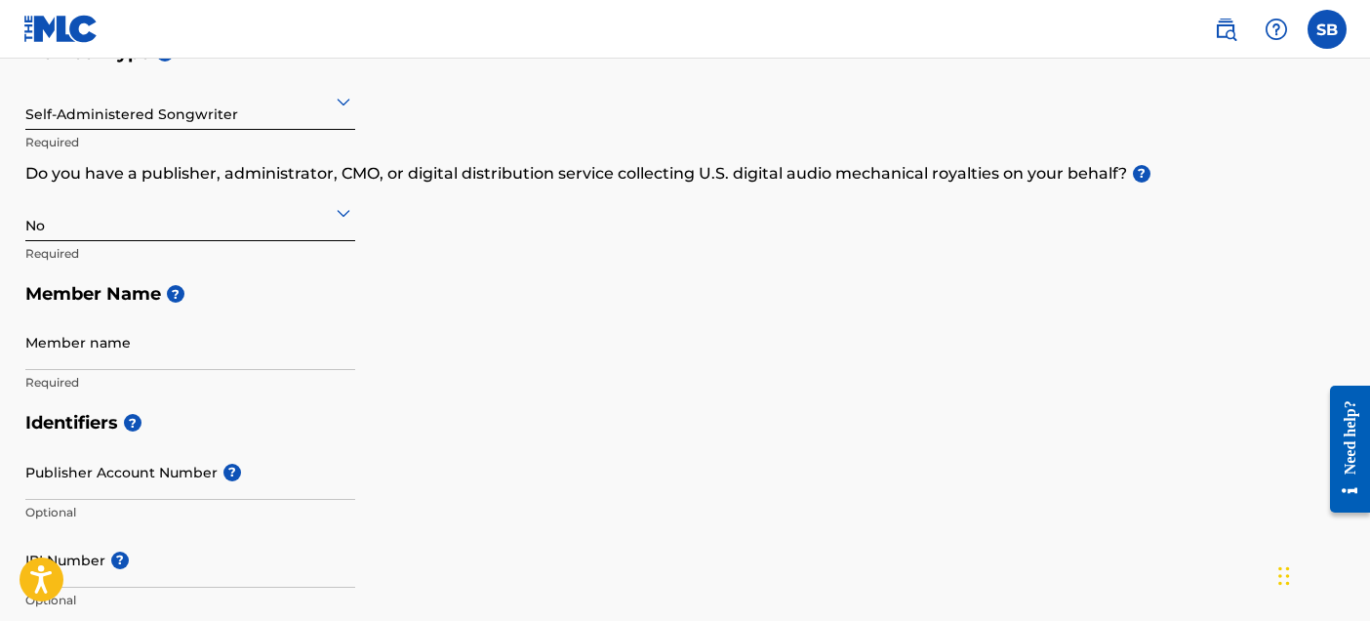
scroll to position [243, 0]
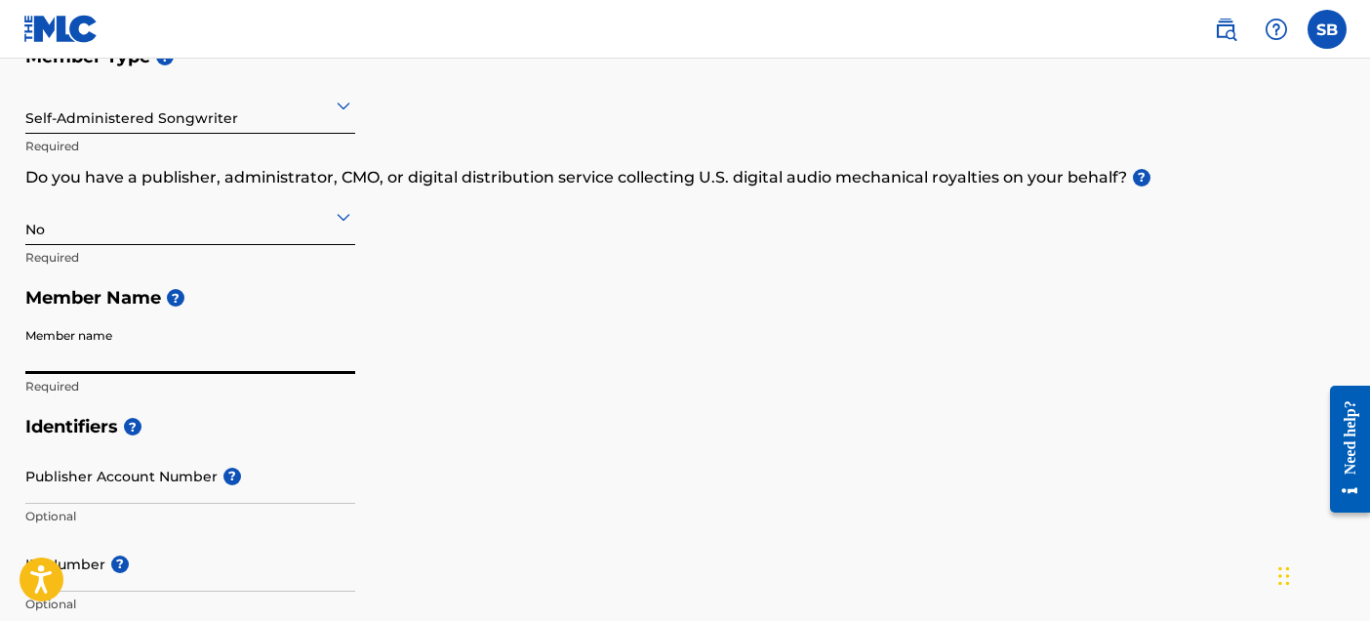
click at [143, 358] on input "Member name" at bounding box center [190, 346] width 330 height 56
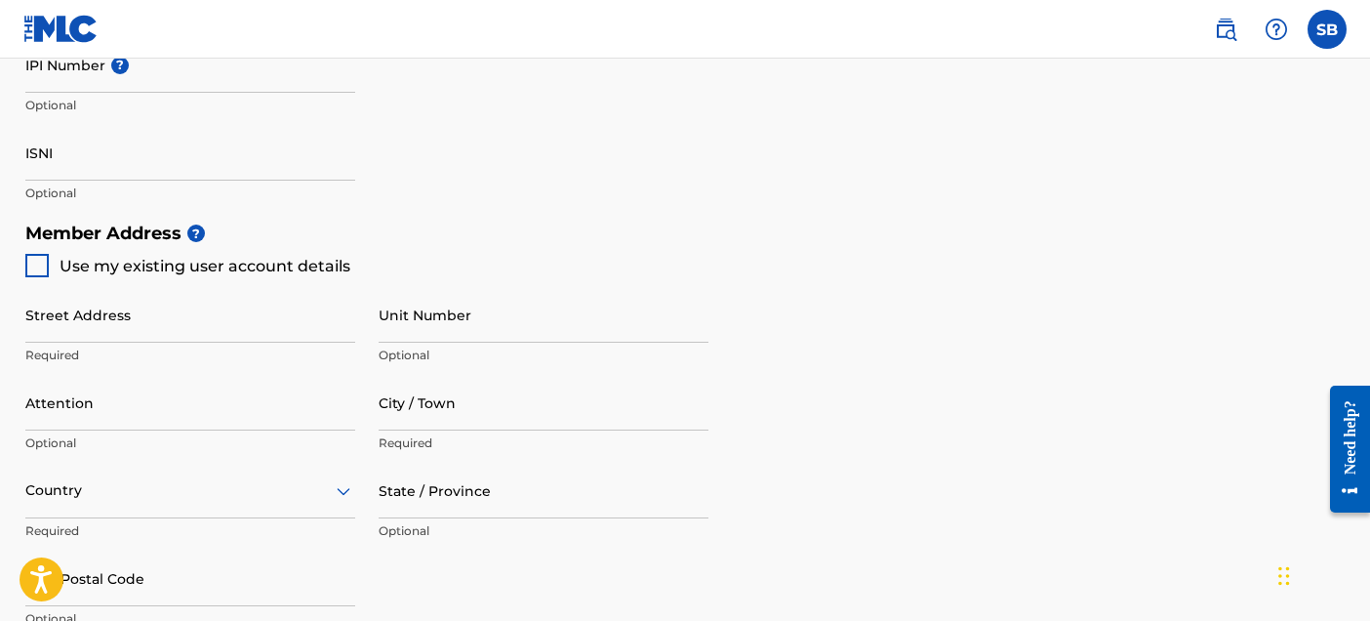
scroll to position [743, 0]
type input "Scout [PERSON_NAME] [PERSON_NAME]"
click at [103, 301] on input "Street Address" at bounding box center [190, 314] width 330 height 56
type input "[STREET_ADDRESS][PERSON_NAME]"
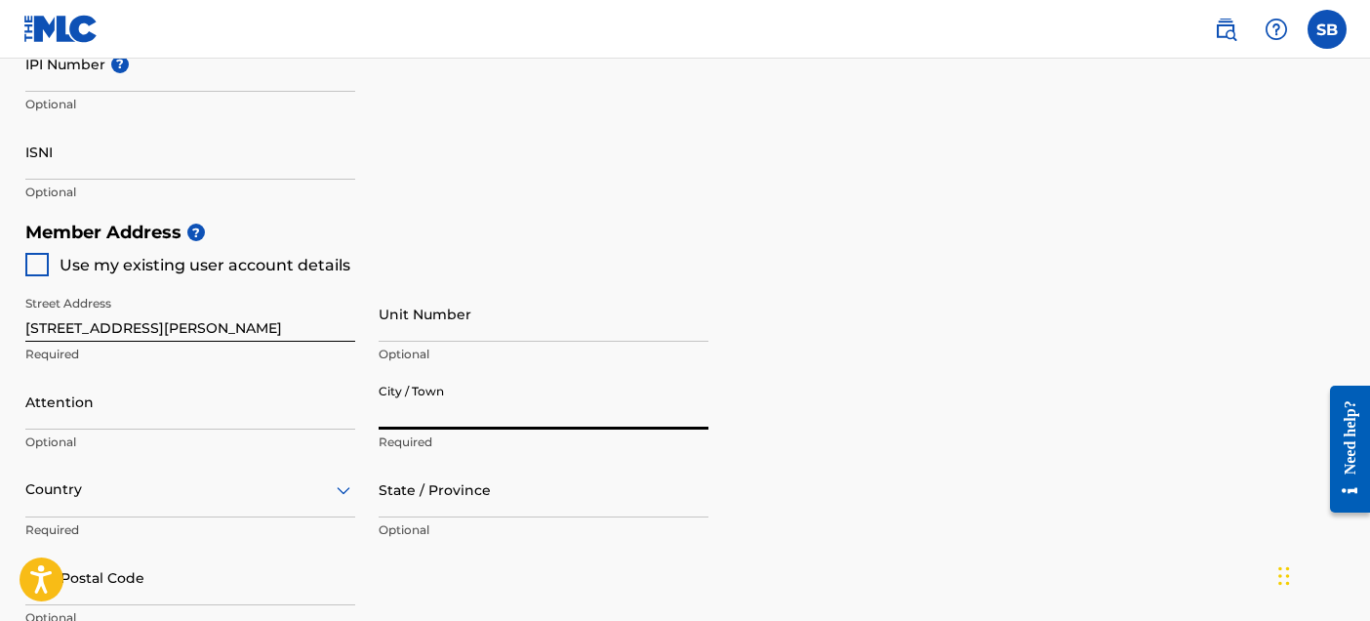
click at [396, 412] on input "City / Town" at bounding box center [544, 402] width 330 height 56
type input "[GEOGRAPHIC_DATA]"
type input "[PERSON_NAME]"
type input "[GEOGRAPHIC_DATA]"
type input "[US_STATE]"
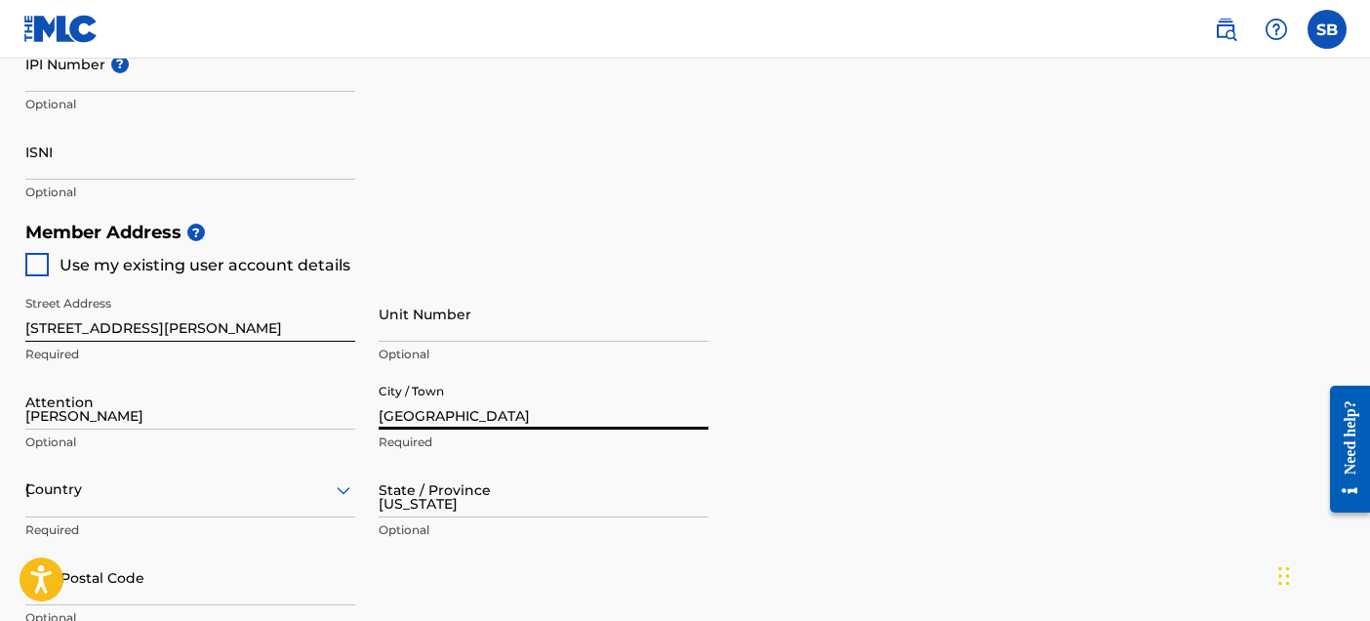
type input "30157"
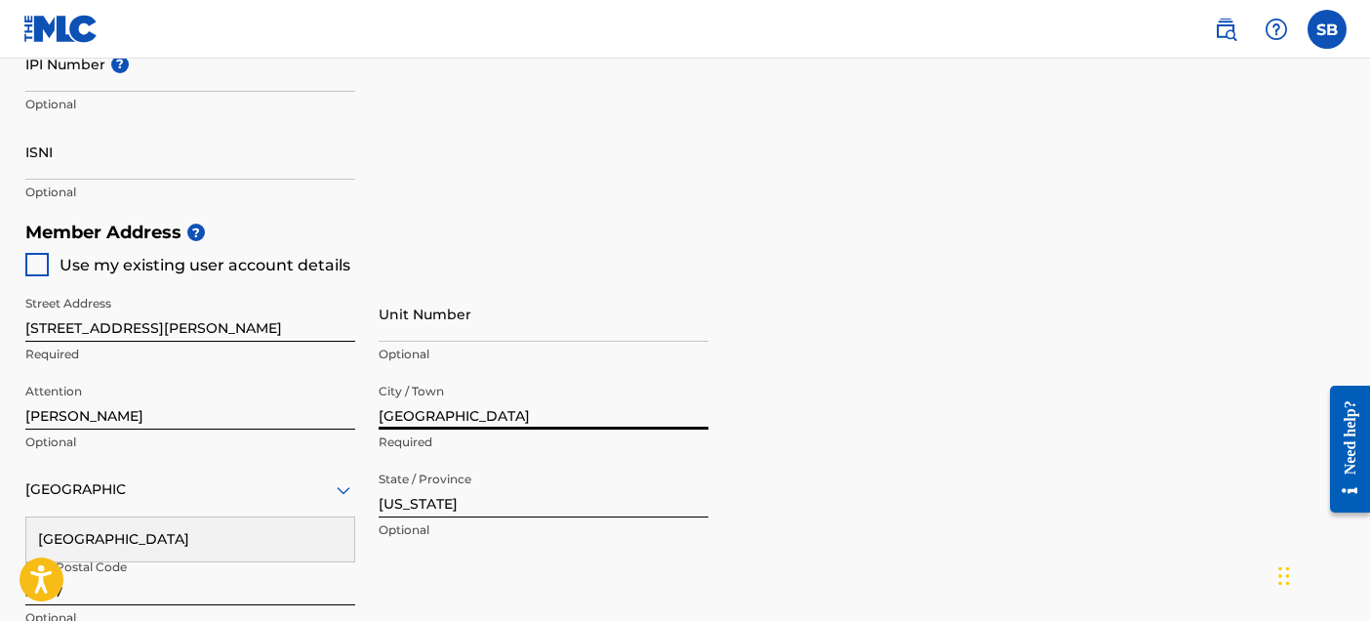
click at [206, 536] on div "[GEOGRAPHIC_DATA]" at bounding box center [190, 539] width 328 height 44
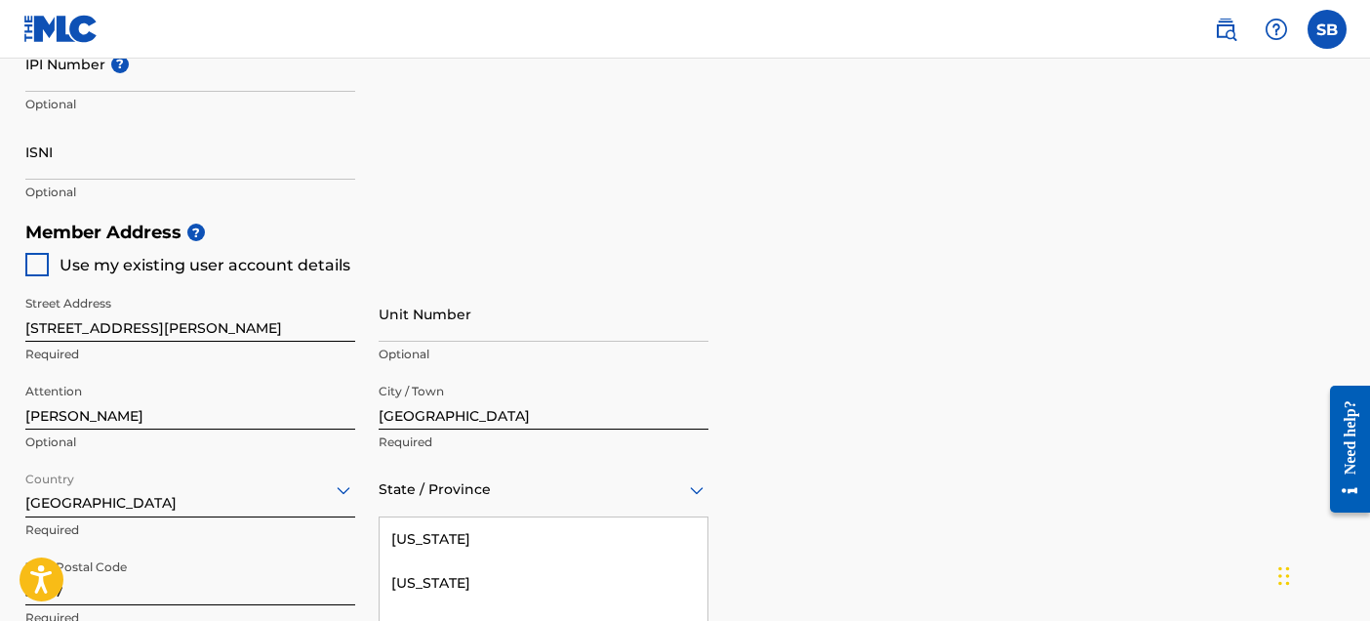
scroll to position [933, 0]
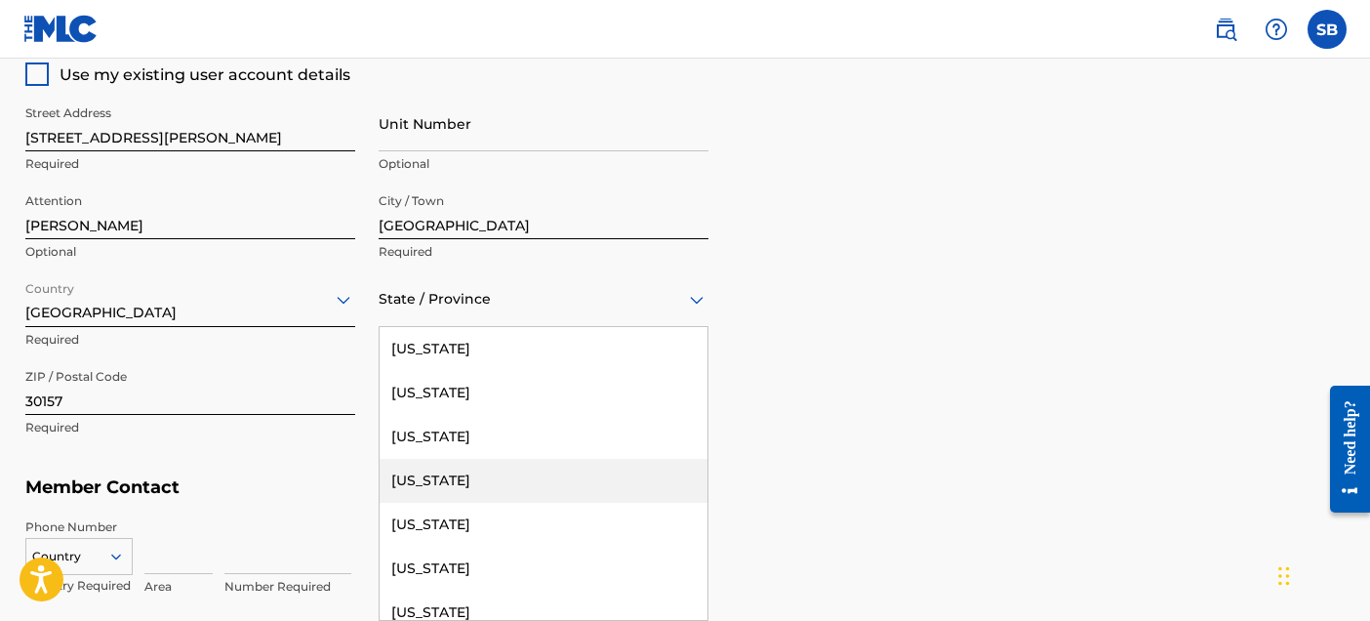
click at [449, 327] on div "[US_STATE], 4 of 57. 57 results available. Use Up and Down to choose options, p…" at bounding box center [544, 299] width 330 height 56
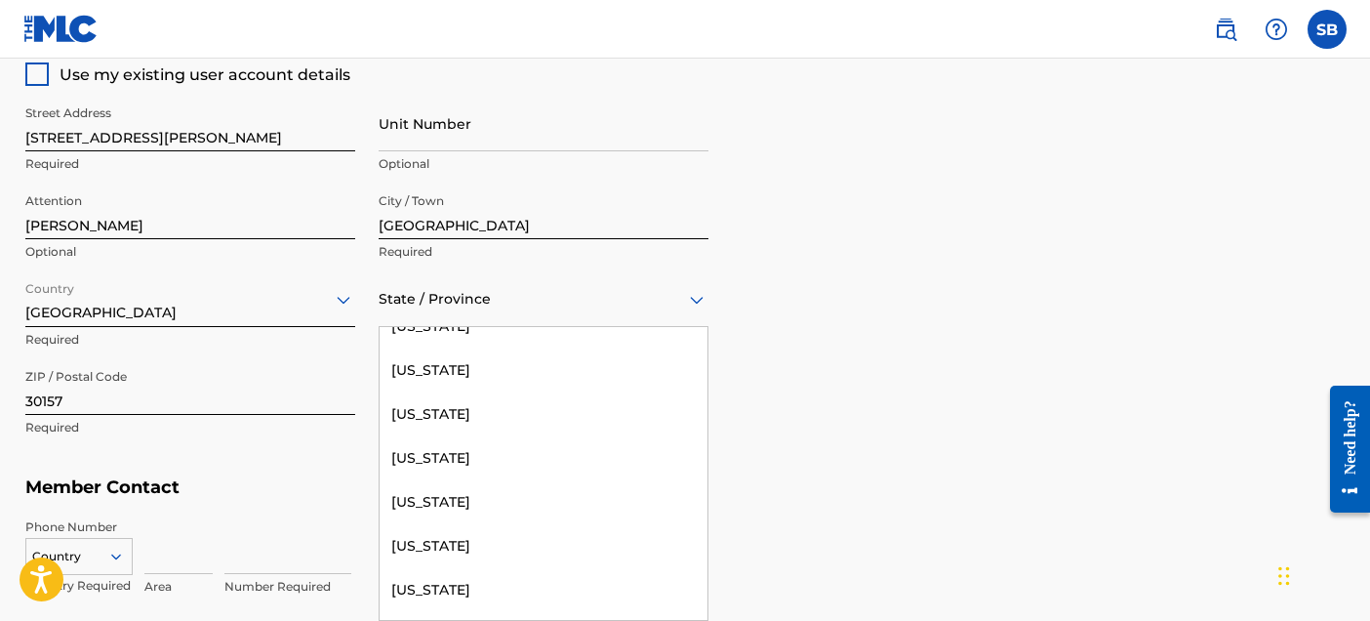
scroll to position [302, 0]
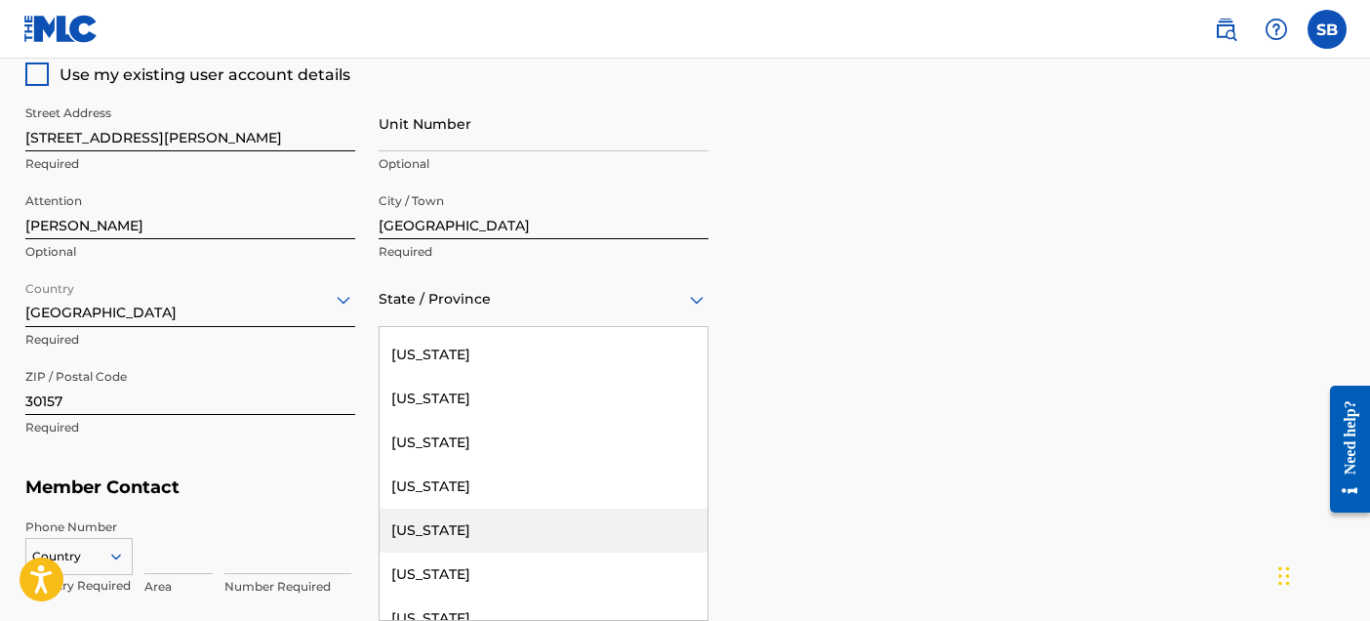
click at [442, 520] on div "[US_STATE]" at bounding box center [544, 530] width 328 height 44
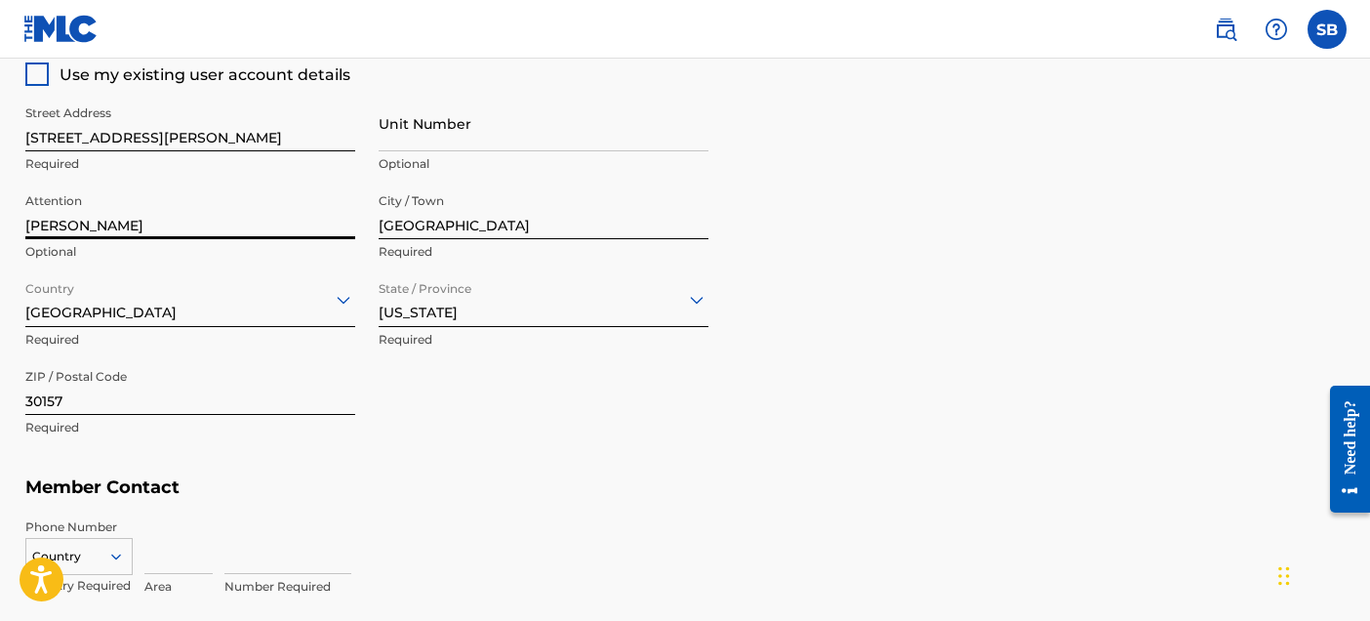
click at [115, 224] on input "[PERSON_NAME]" at bounding box center [190, 211] width 330 height 56
click at [372, 470] on h5 "Member Contact" at bounding box center [684, 487] width 1319 height 42
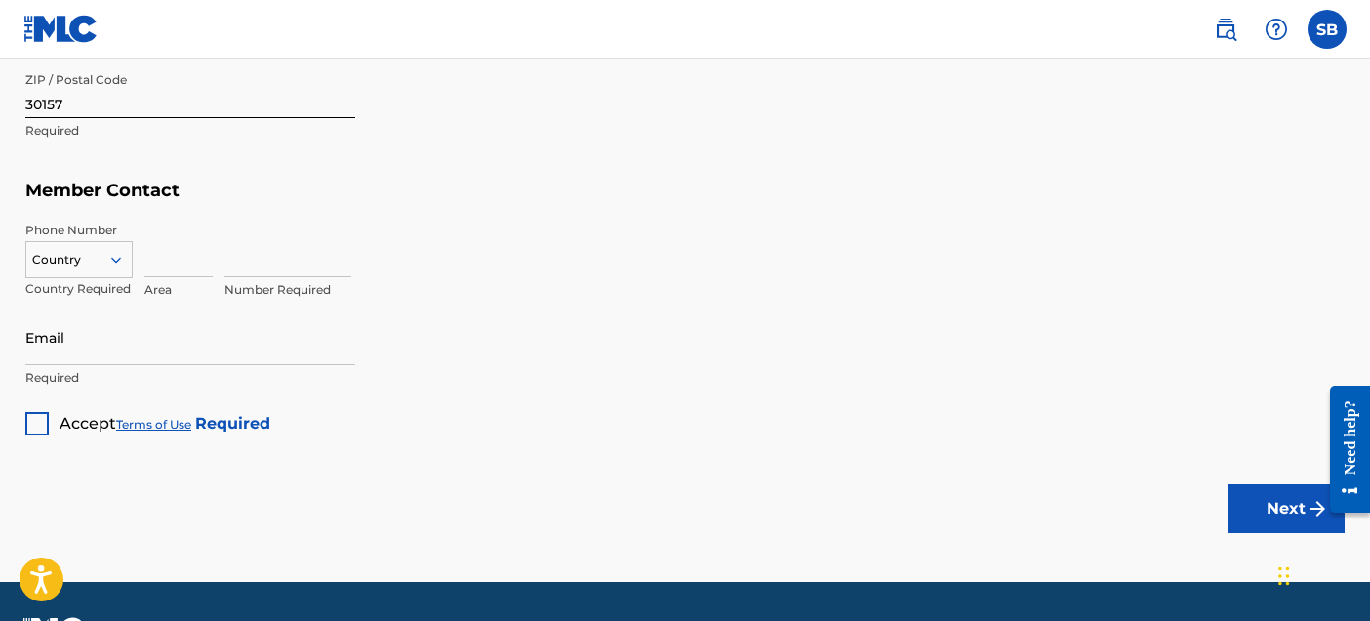
scroll to position [1242, 0]
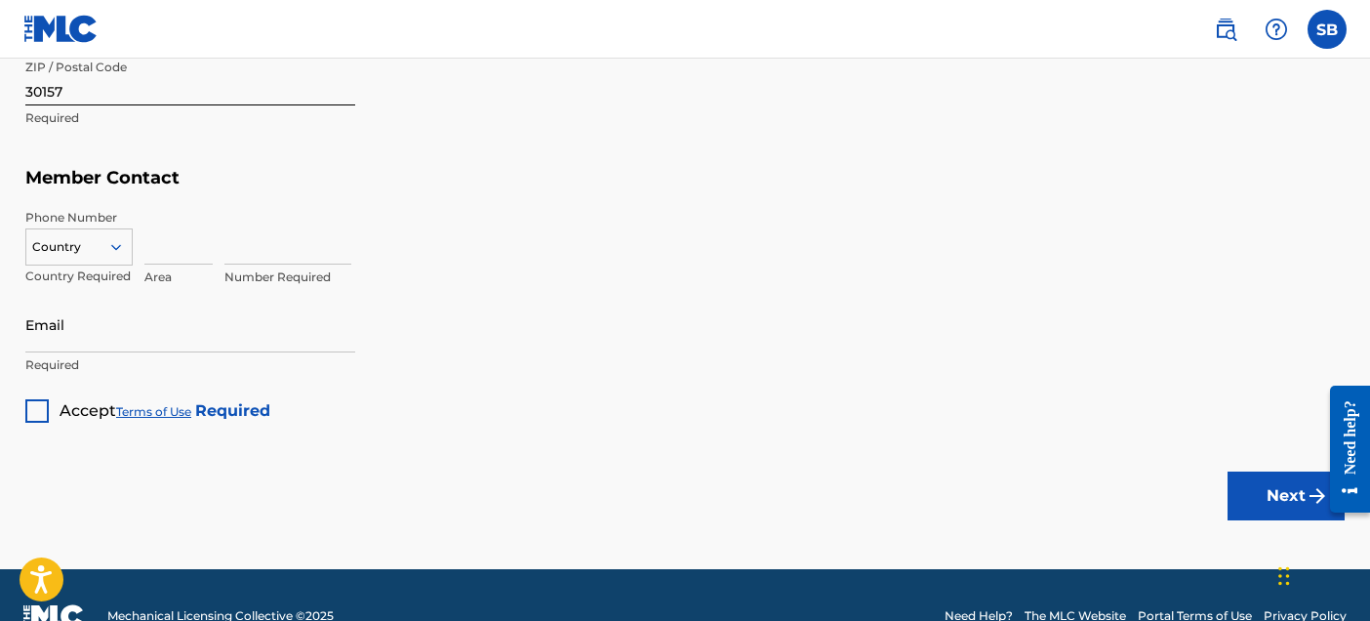
click at [164, 238] on input at bounding box center [178, 237] width 68 height 56
type input "470"
click at [259, 253] on input at bounding box center [287, 237] width 127 height 56
type input "7479409"
click at [95, 242] on div at bounding box center [78, 246] width 105 height 21
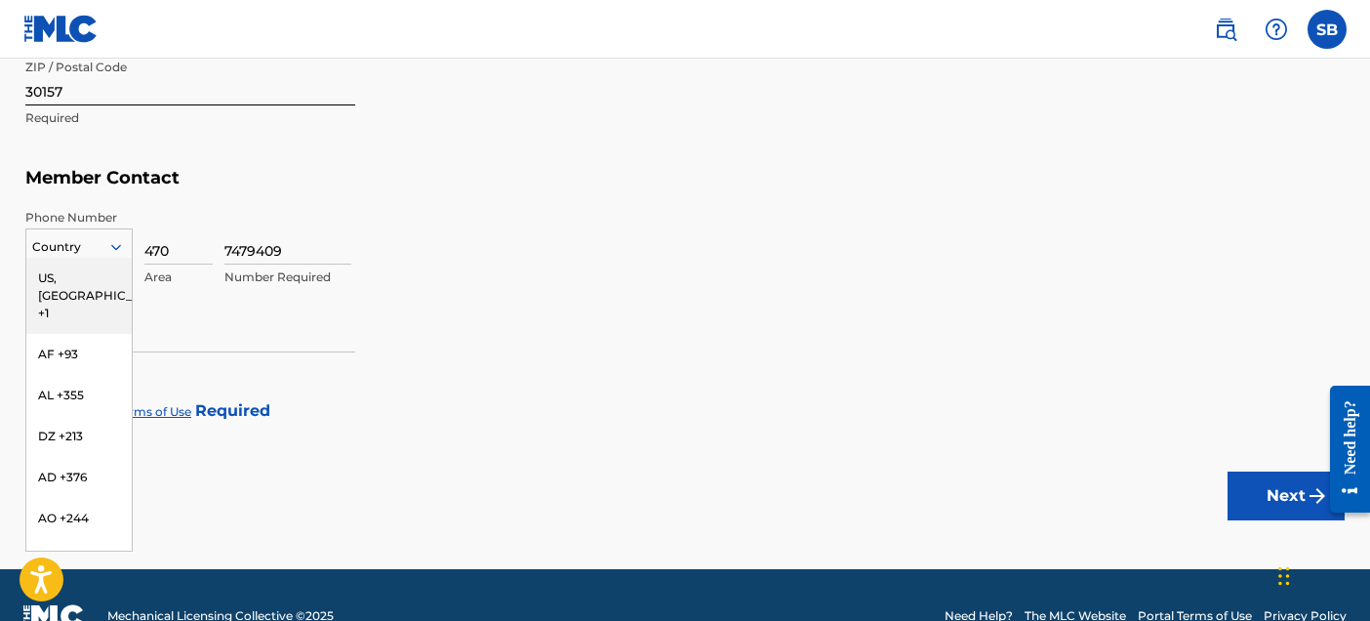
click at [95, 273] on div "US, [GEOGRAPHIC_DATA] +1" at bounding box center [78, 296] width 105 height 76
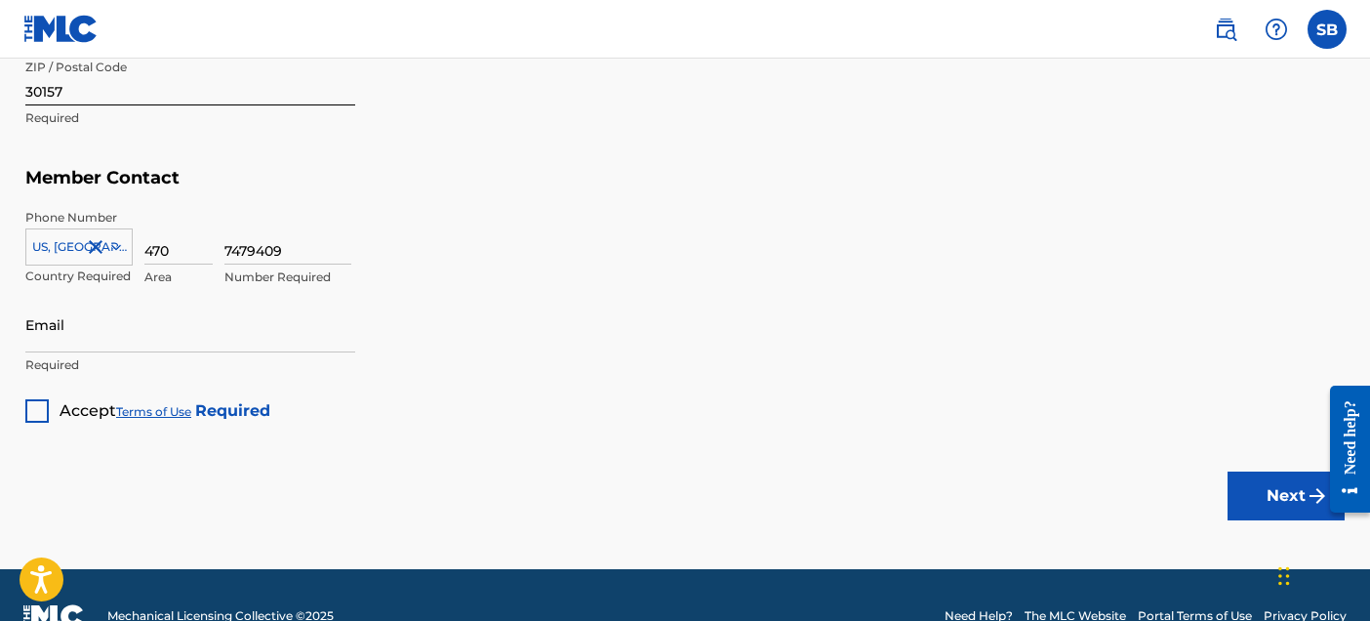
click at [98, 328] on input "Email" at bounding box center [190, 325] width 330 height 56
type input "[EMAIL_ADDRESS][DOMAIN_NAME]"
click at [41, 414] on div at bounding box center [36, 410] width 23 height 23
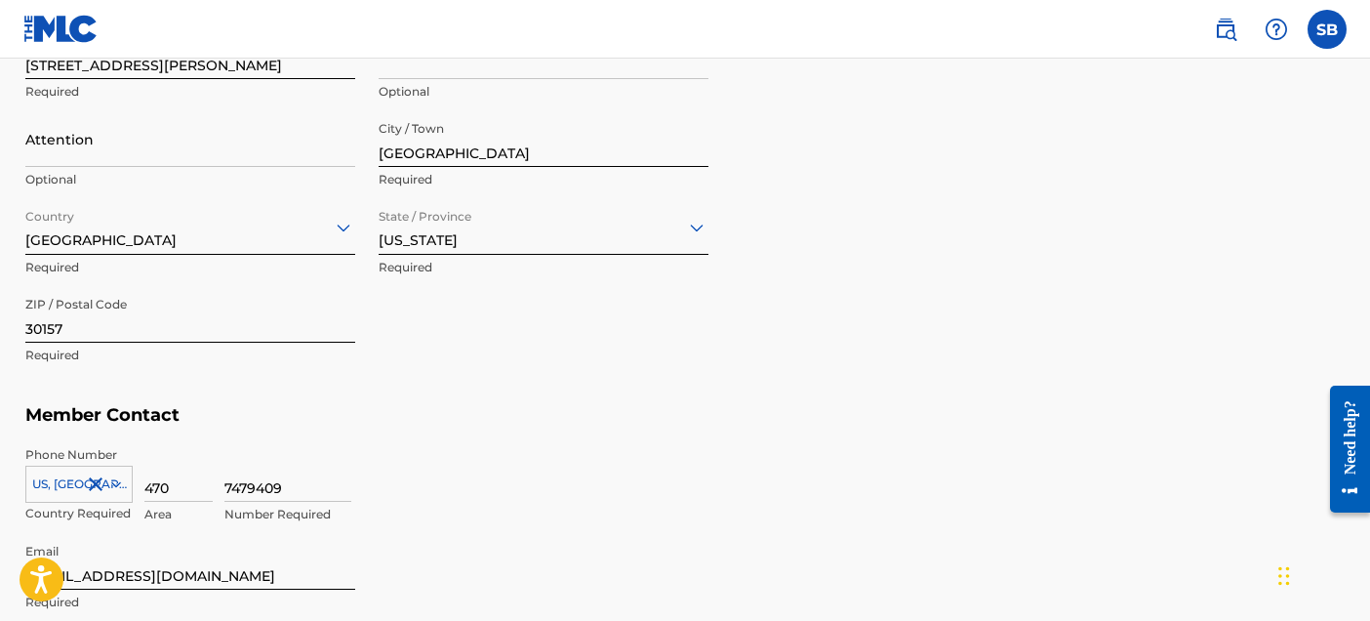
scroll to position [1283, 0]
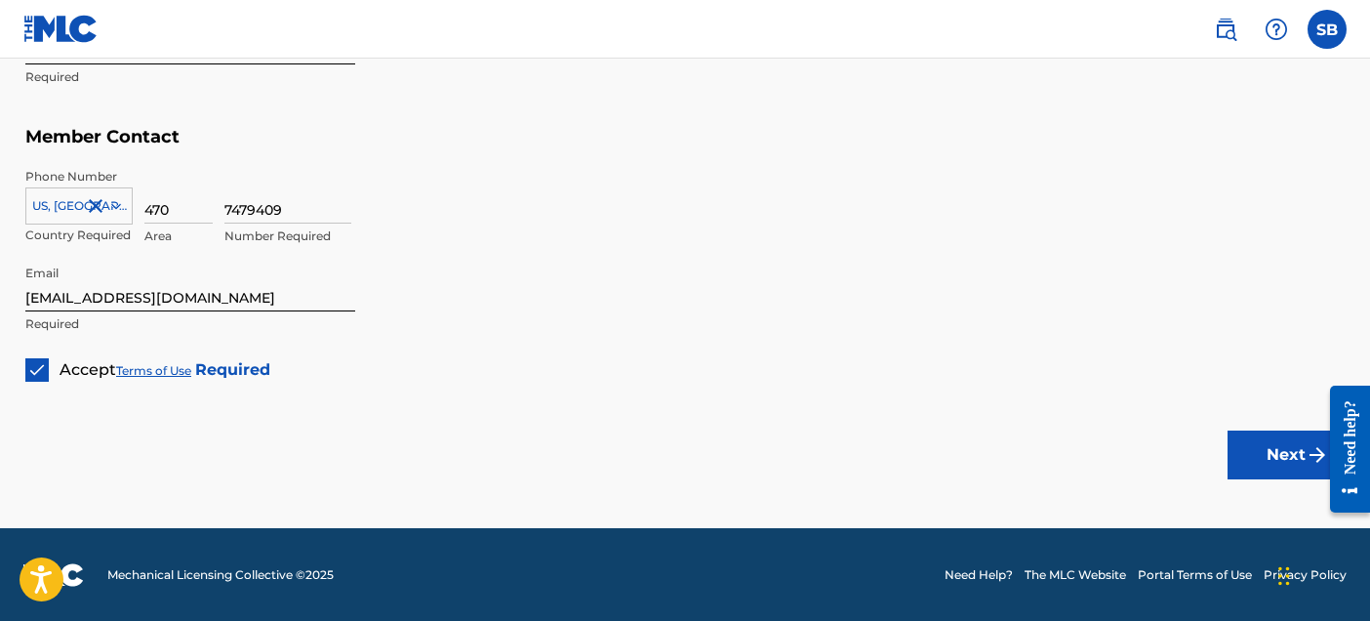
click at [1259, 450] on button "Next" at bounding box center [1285, 454] width 117 height 49
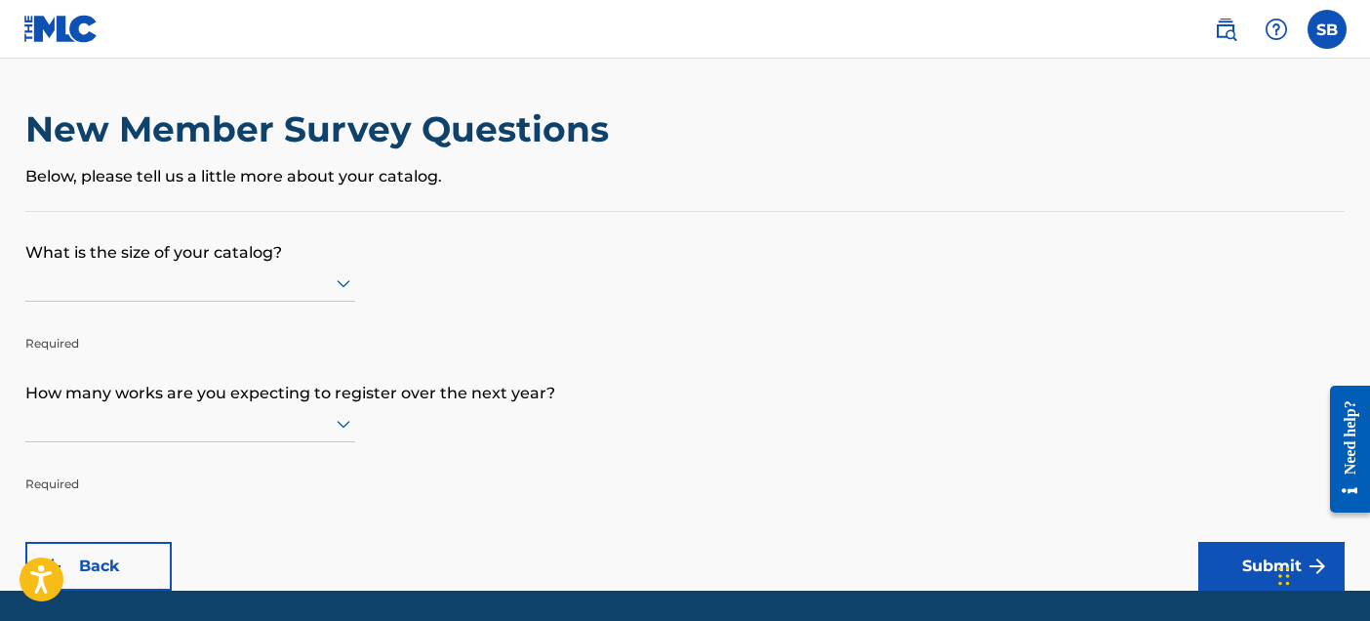
click at [151, 285] on div at bounding box center [190, 282] width 330 height 24
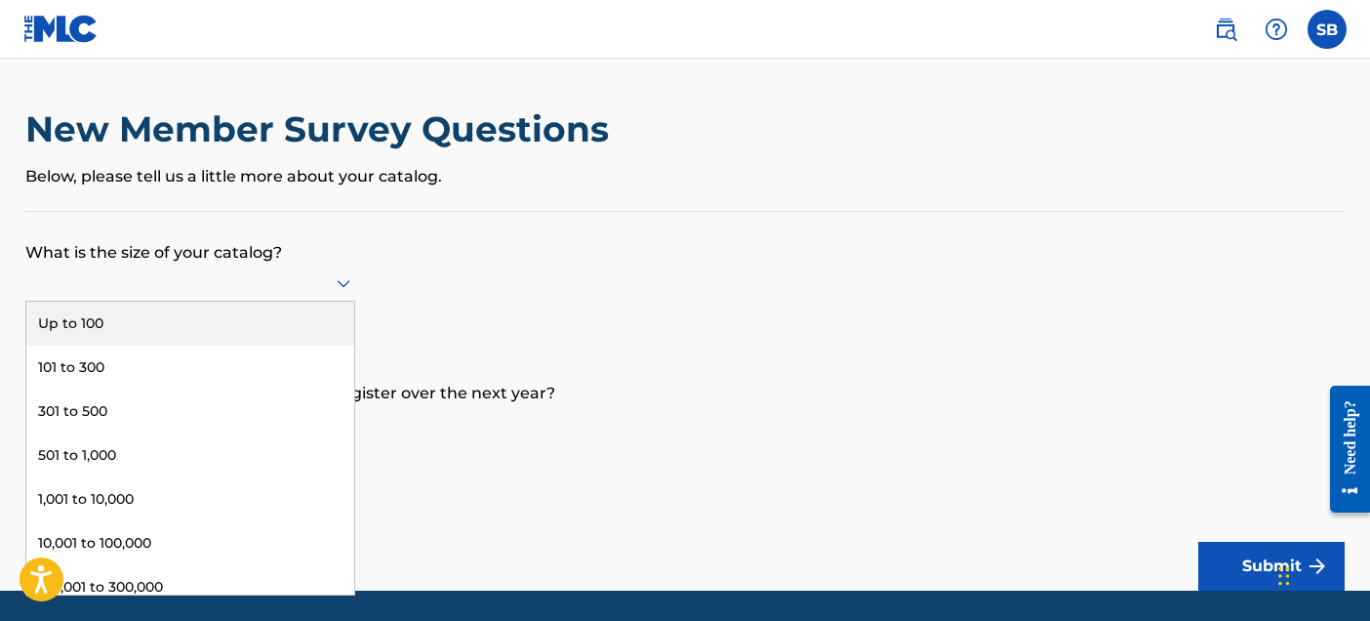
click at [141, 322] on div "Up to 100" at bounding box center [190, 324] width 328 height 44
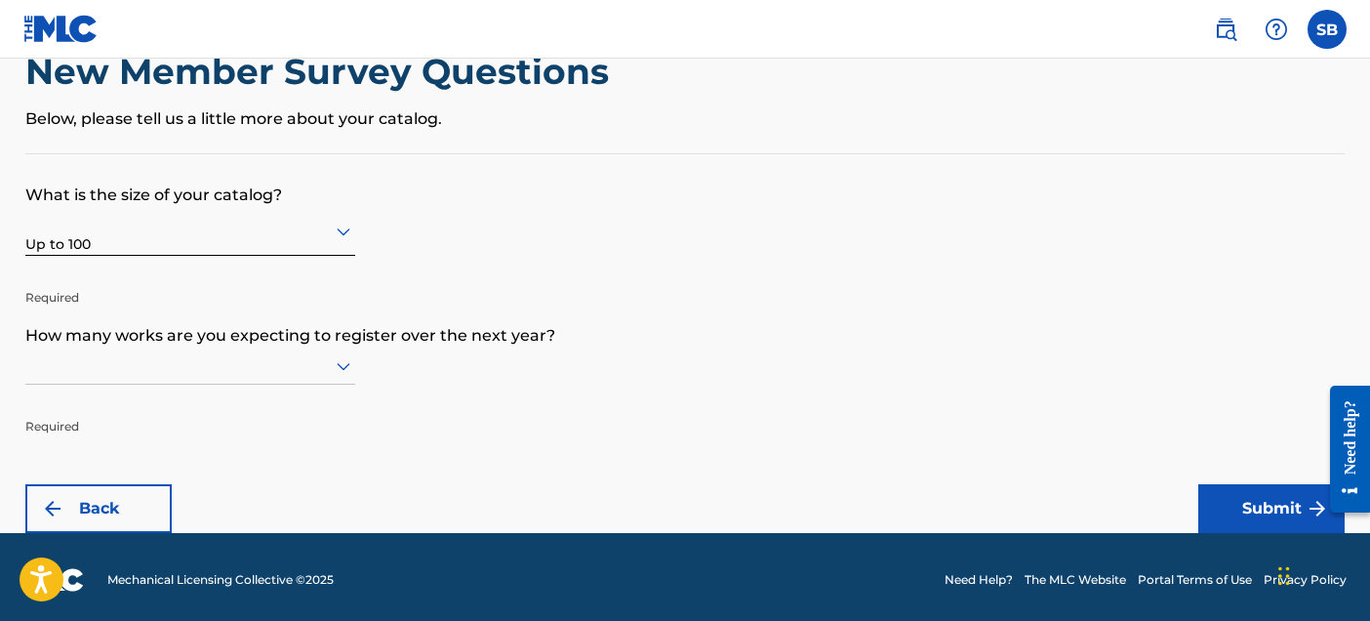
scroll to position [63, 0]
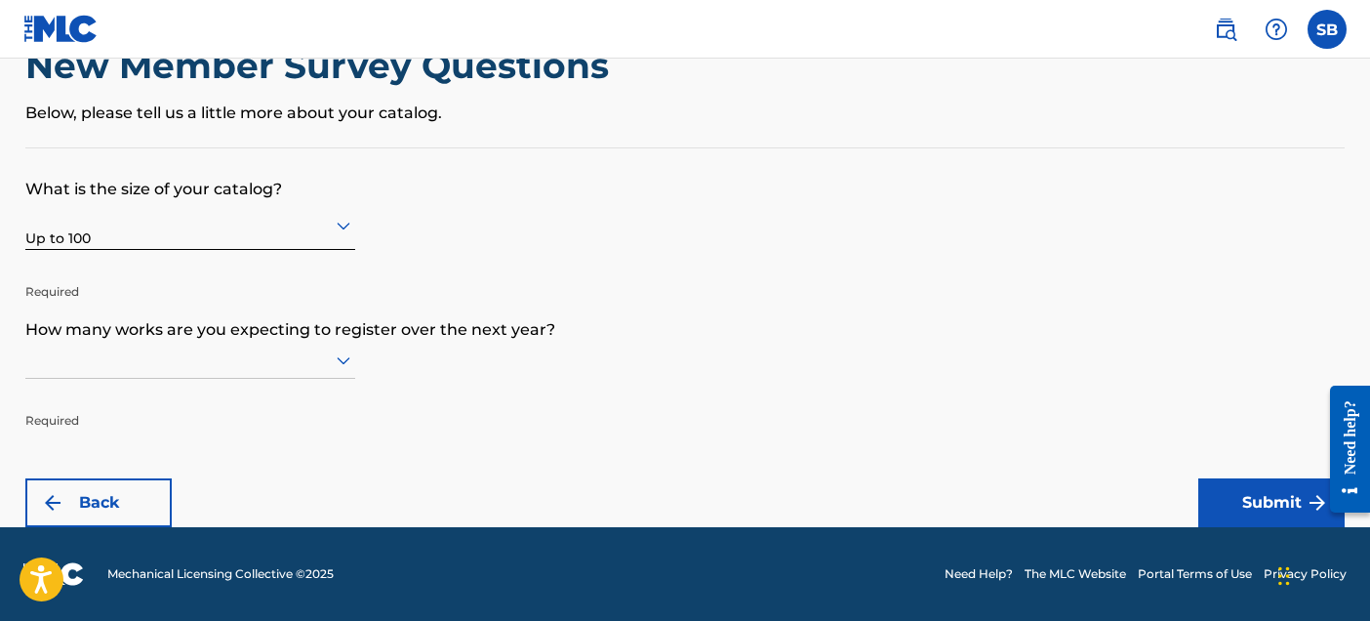
click at [169, 348] on div at bounding box center [190, 359] width 330 height 24
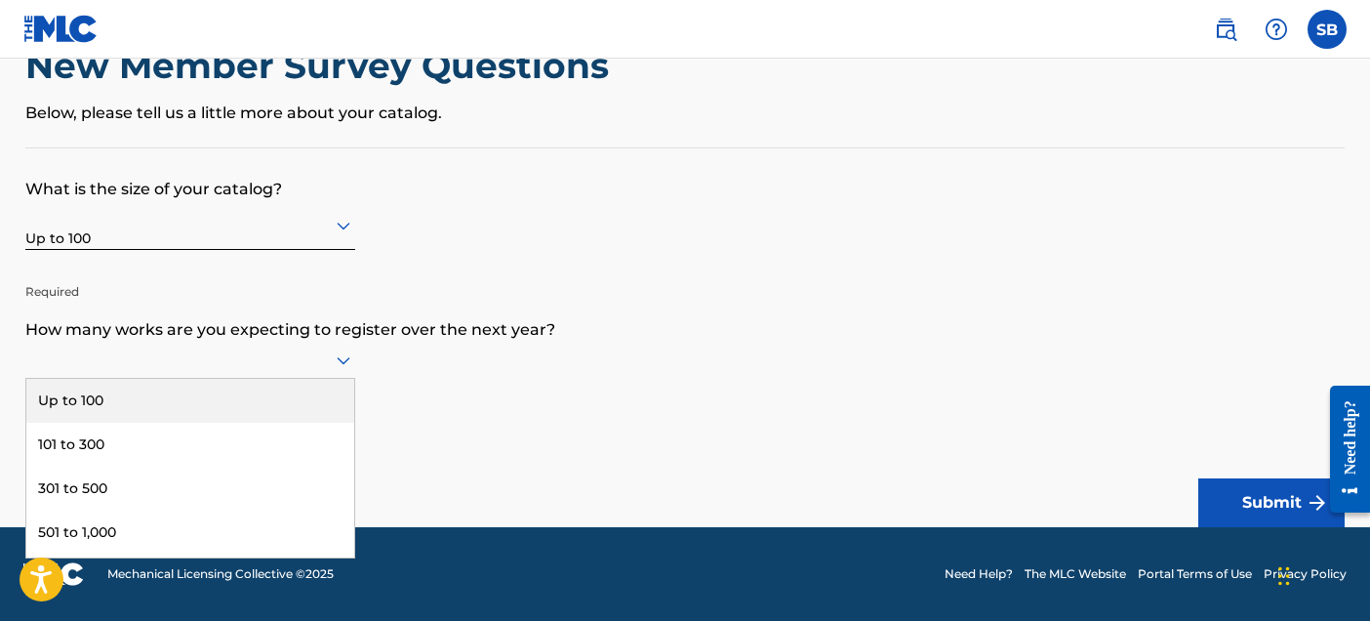
click at [145, 399] on div "Up to 100" at bounding box center [190, 401] width 328 height 44
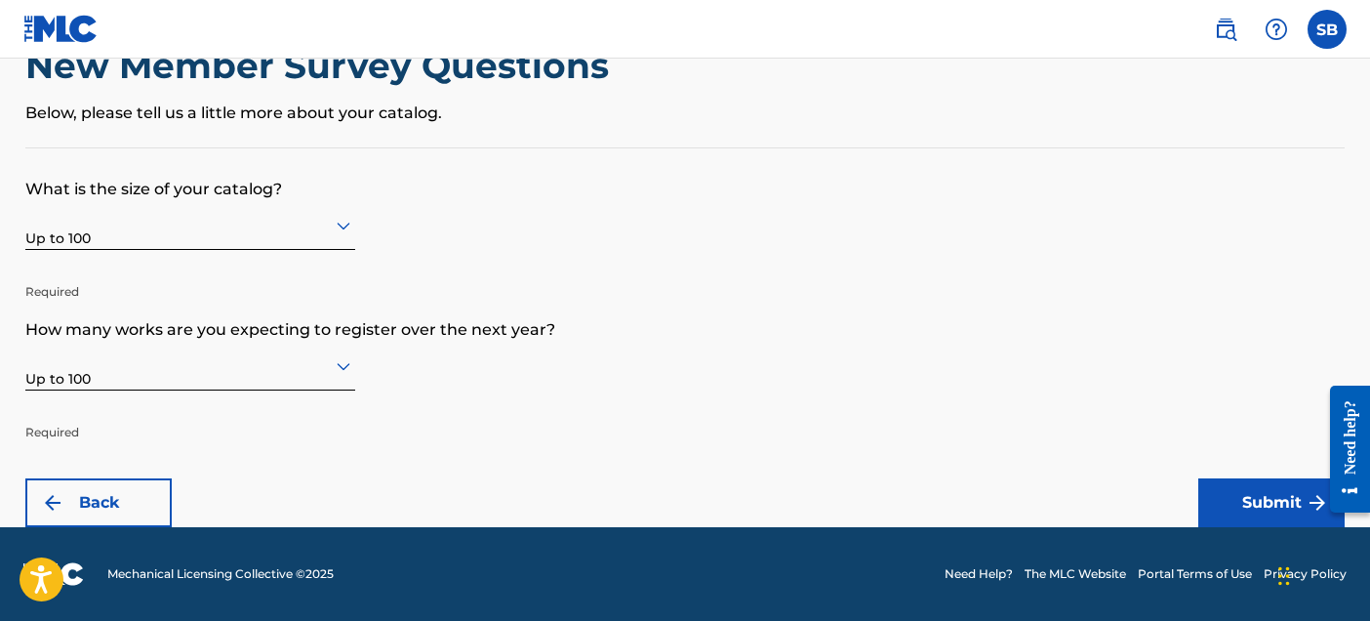
click at [1216, 505] on button "Submit" at bounding box center [1271, 502] width 146 height 49
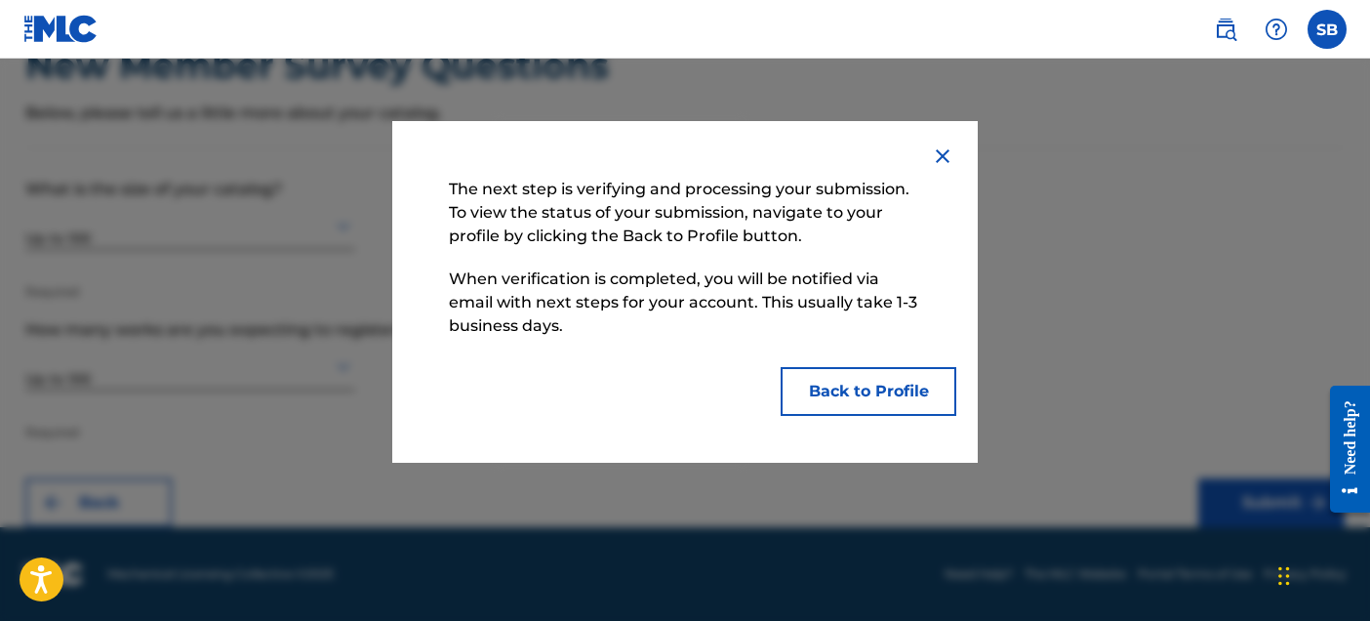
click at [905, 380] on button "Back to Profile" at bounding box center [869, 391] width 176 height 49
